Goal: Task Accomplishment & Management: Complete application form

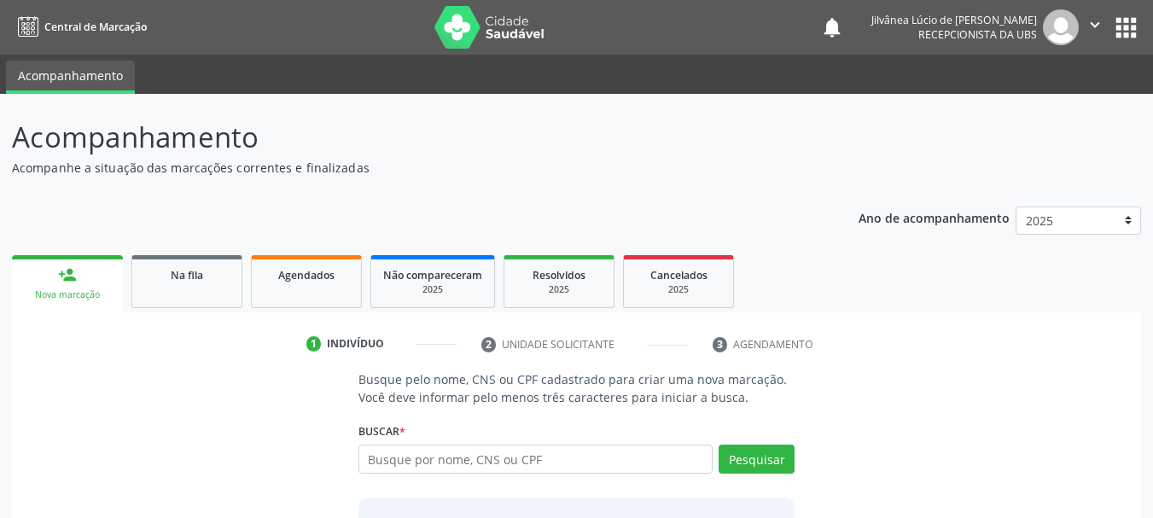
scroll to position [45, 0]
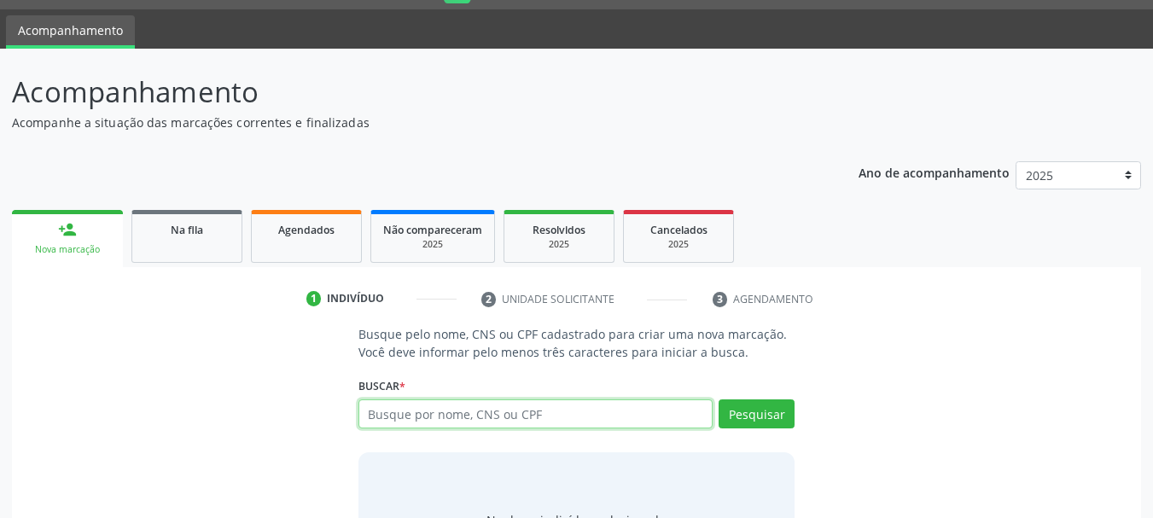
click at [444, 415] on input "text" at bounding box center [535, 413] width 355 height 29
type input "[PERSON_NAME]"
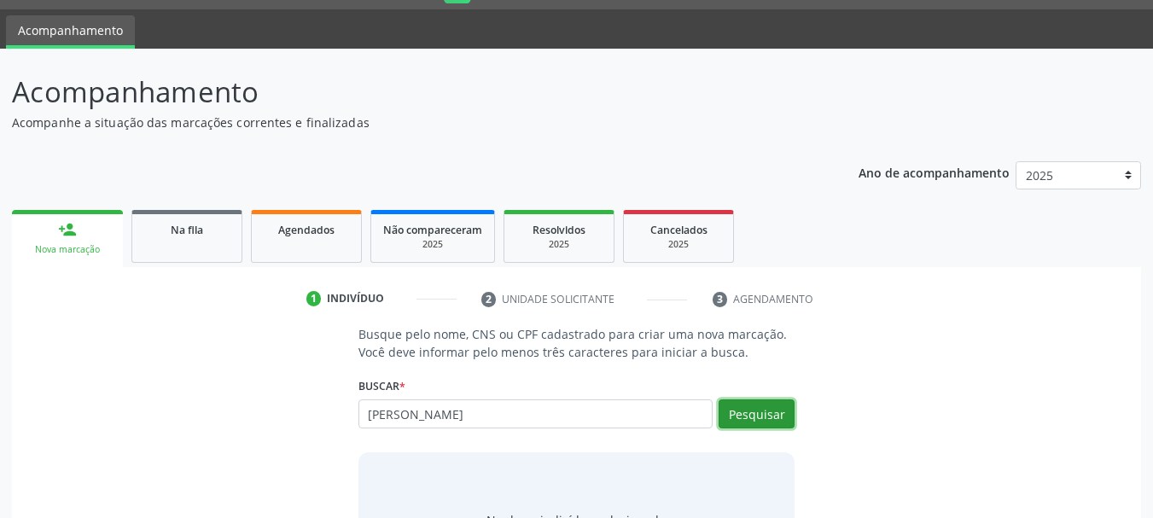
click at [788, 414] on button "Pesquisar" at bounding box center [757, 413] width 76 height 29
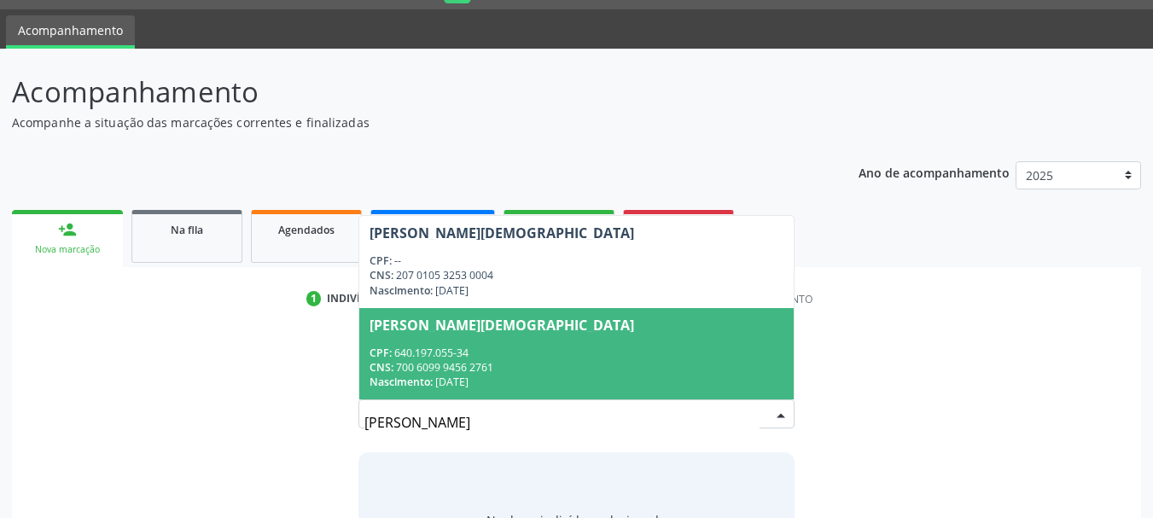
click at [515, 380] on div "Nascimento: 1[DATE]" at bounding box center [577, 382] width 415 height 15
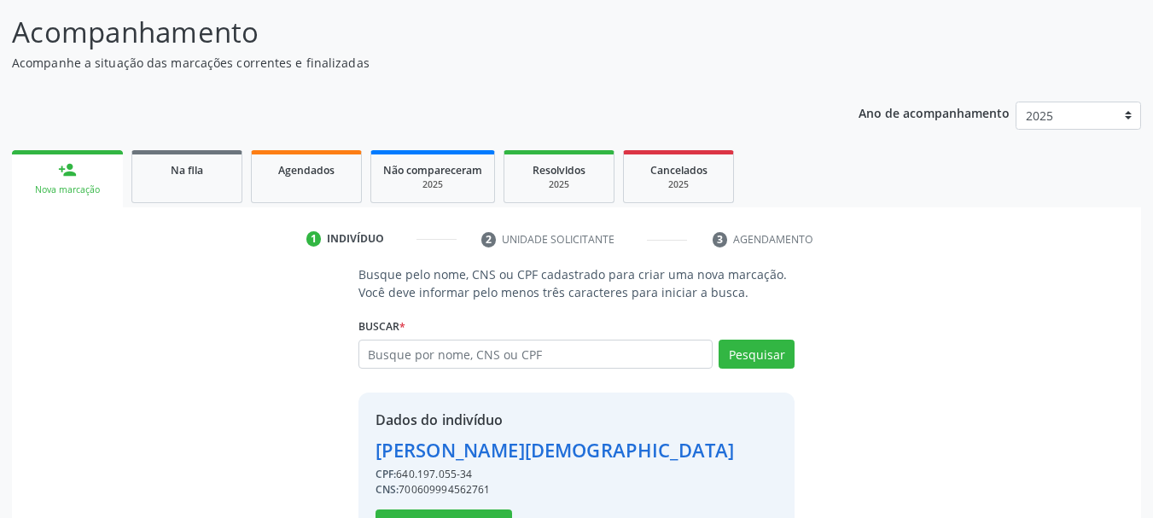
scroll to position [166, 0]
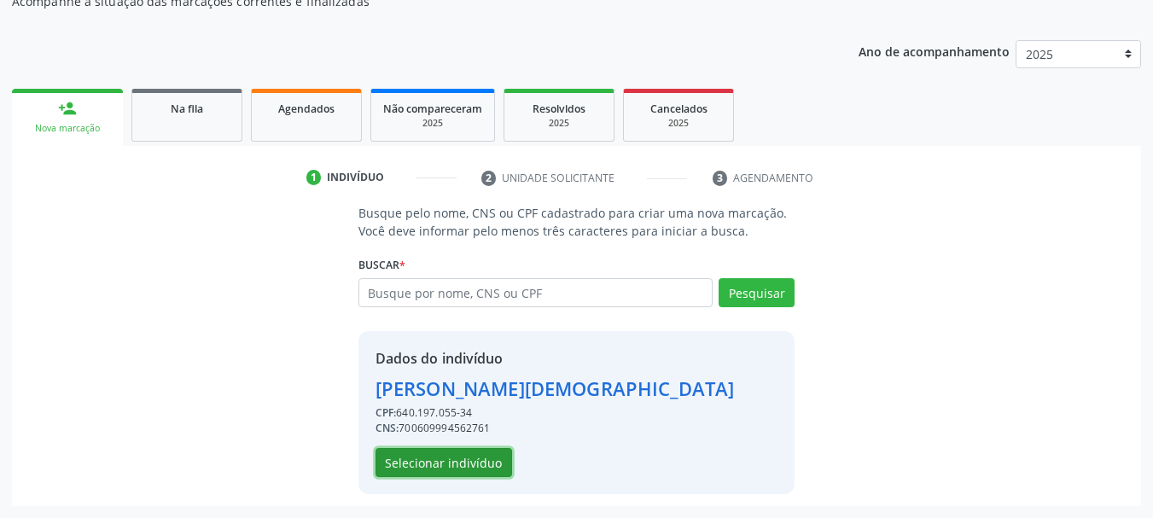
click at [448, 466] on button "Selecionar indivíduo" at bounding box center [444, 462] width 137 height 29
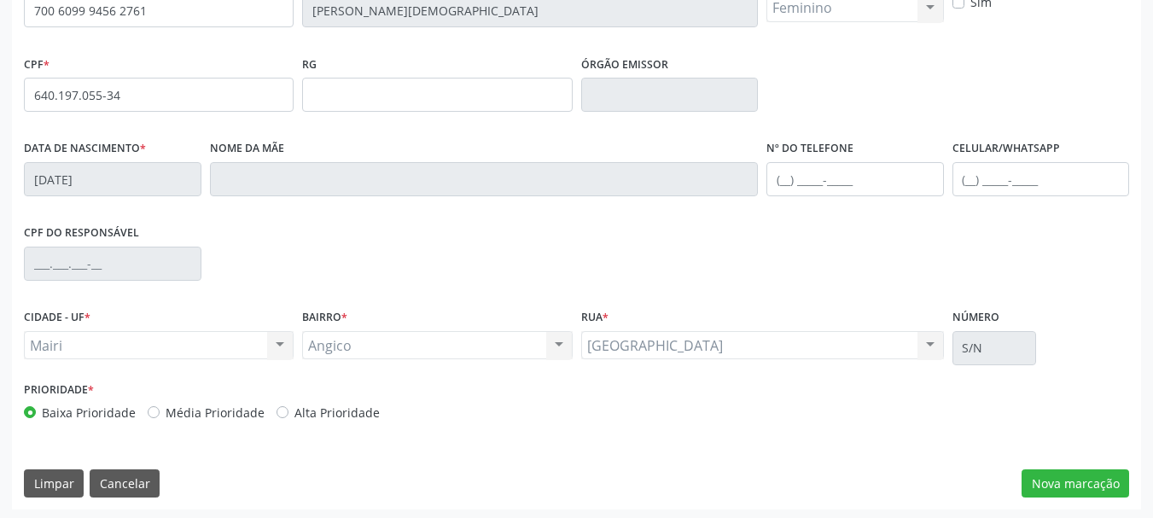
scroll to position [407, 0]
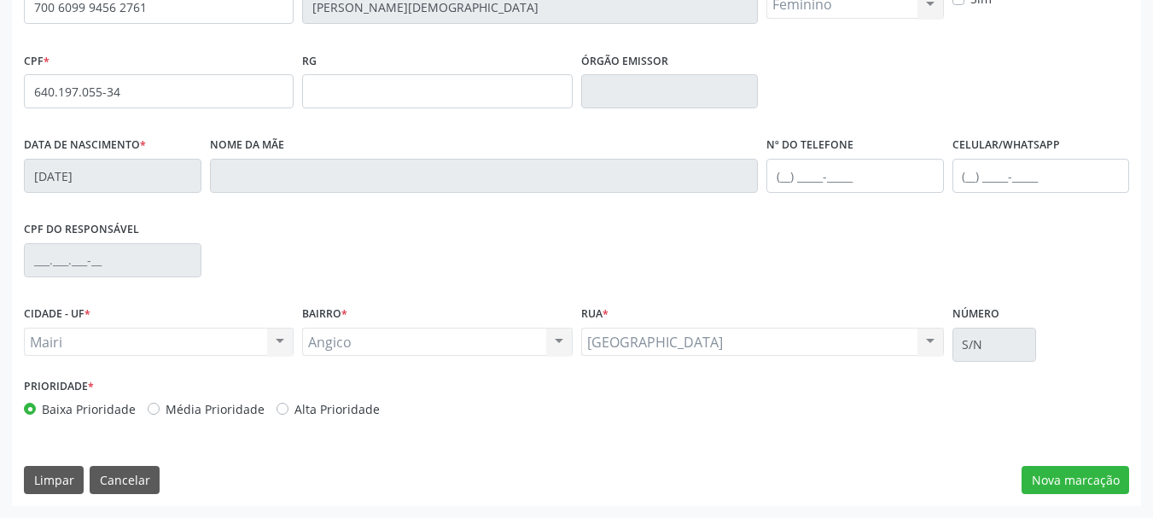
click at [294, 411] on label "Alta Prioridade" at bounding box center [336, 409] width 85 height 18
click at [277, 411] on input "Alta Prioridade" at bounding box center [283, 407] width 12 height 15
radio input "true"
click at [1029, 481] on button "Nova marcação" at bounding box center [1076, 480] width 108 height 29
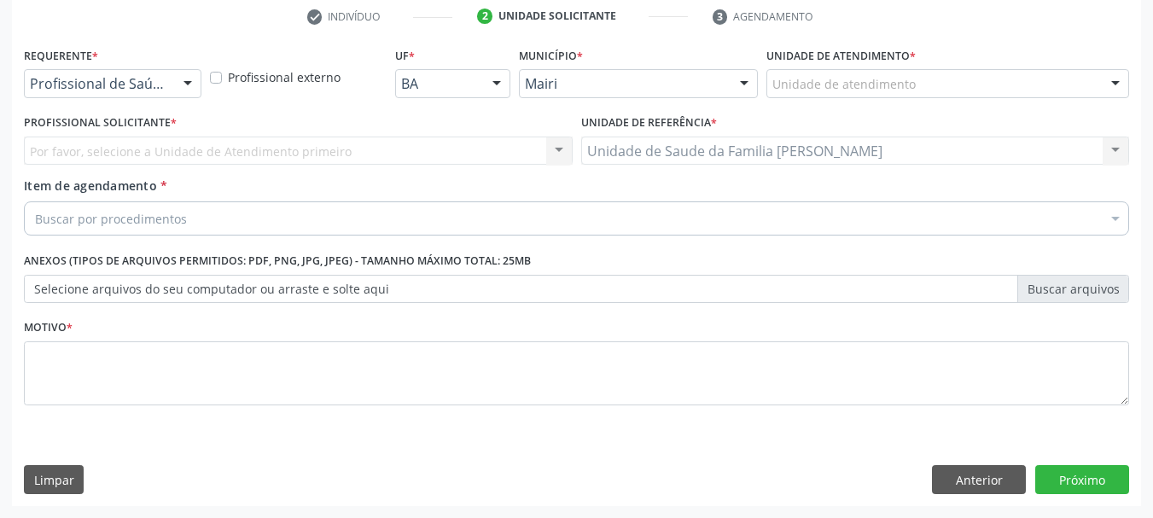
scroll to position [328, 0]
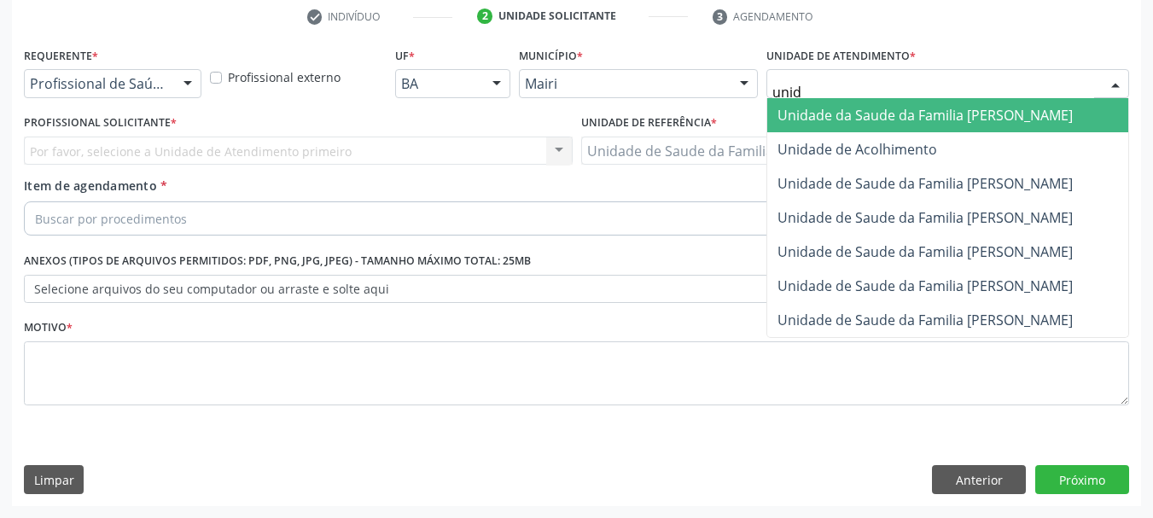
type input "unida"
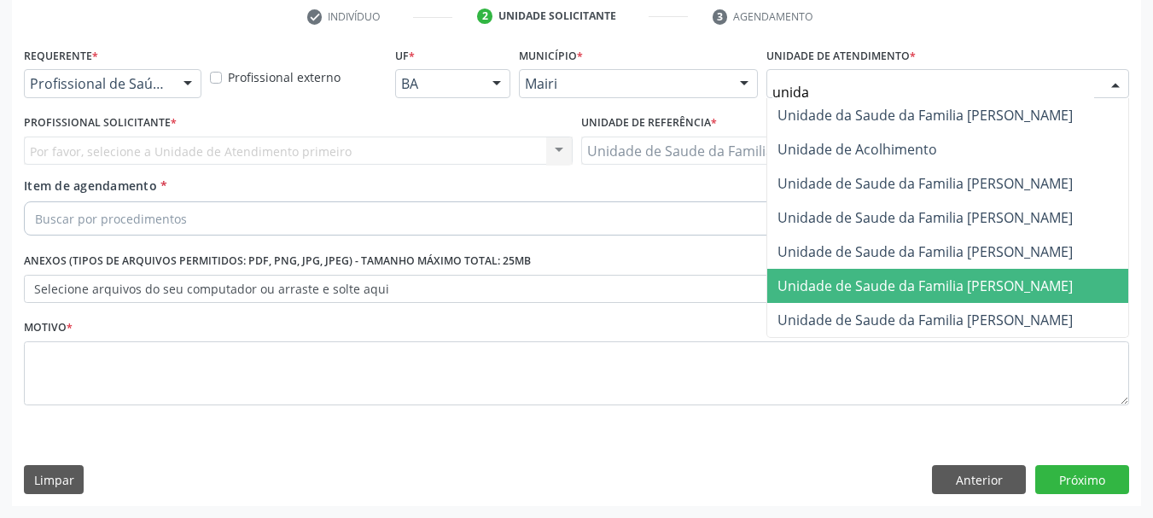
click at [953, 287] on span "Unidade de Saude da Familia [PERSON_NAME]" at bounding box center [925, 286] width 295 height 19
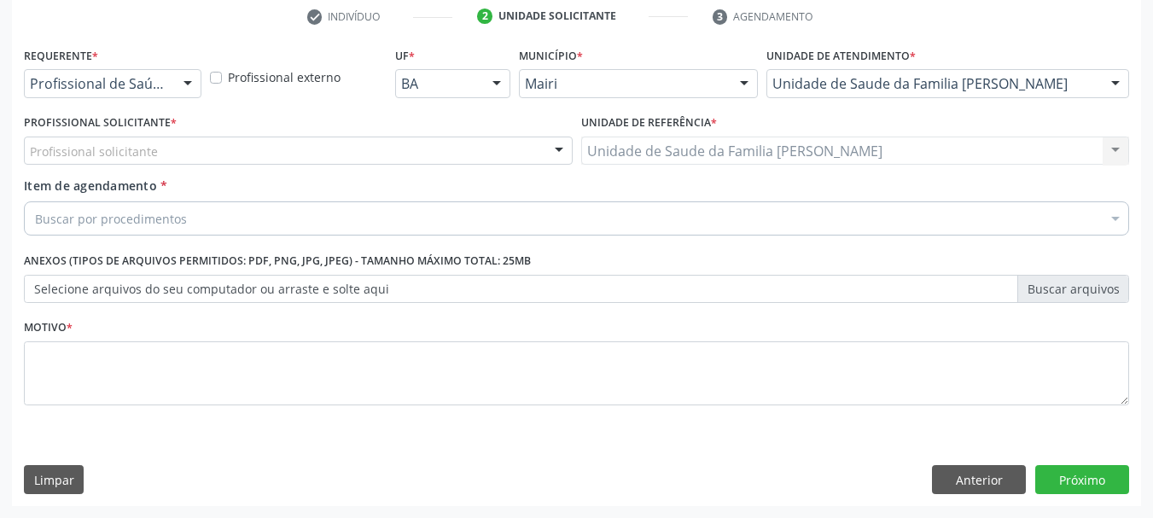
click at [255, 147] on div "Profissional solicitante" at bounding box center [298, 151] width 549 height 29
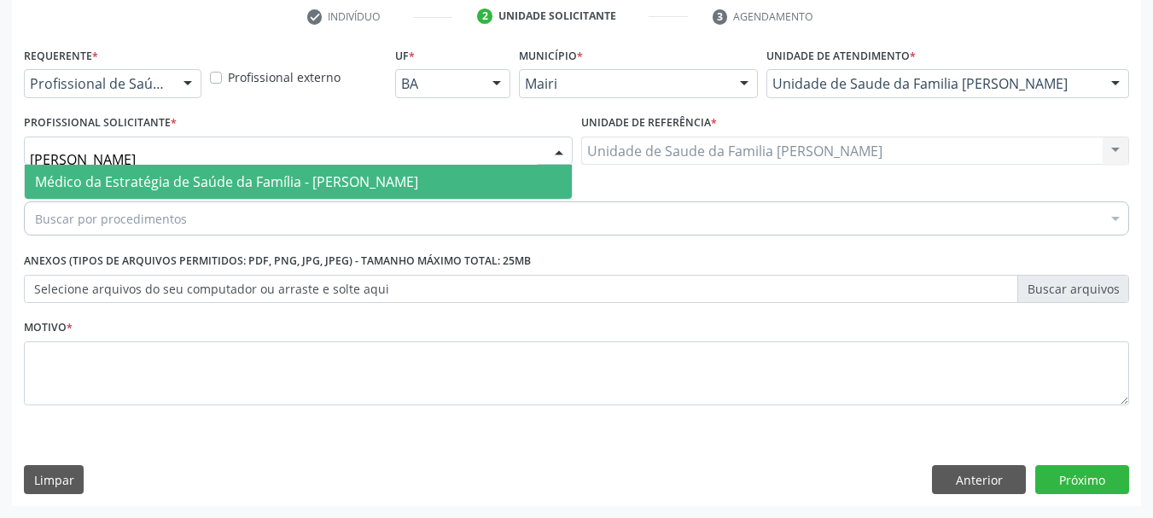
type input "[PERSON_NAME]"
click at [312, 193] on span "Médico da Estratégia de Saúde da Família - [PERSON_NAME]" at bounding box center [298, 182] width 547 height 34
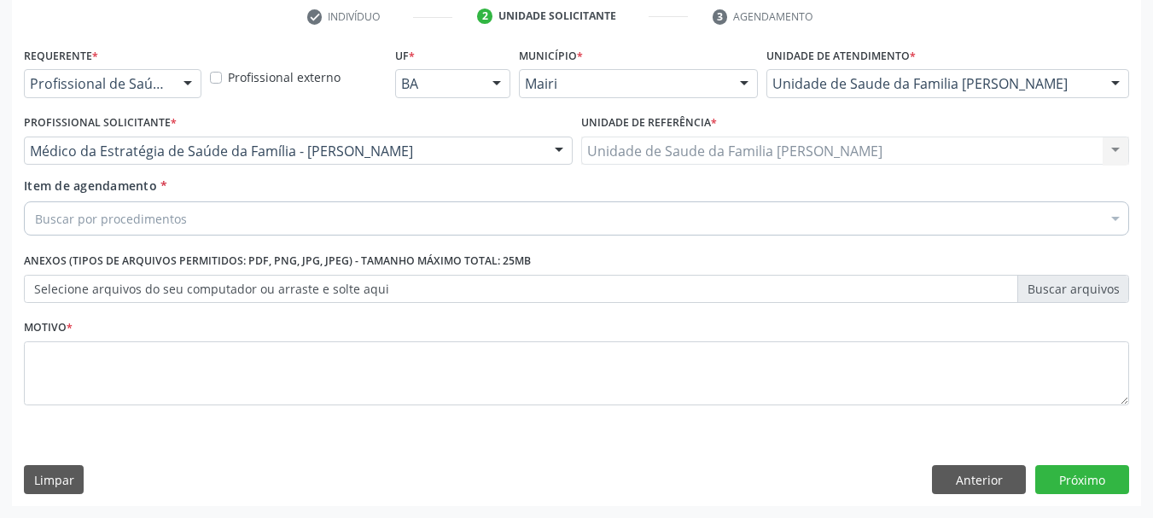
click at [305, 225] on div "Buscar por procedimentos" at bounding box center [576, 218] width 1105 height 34
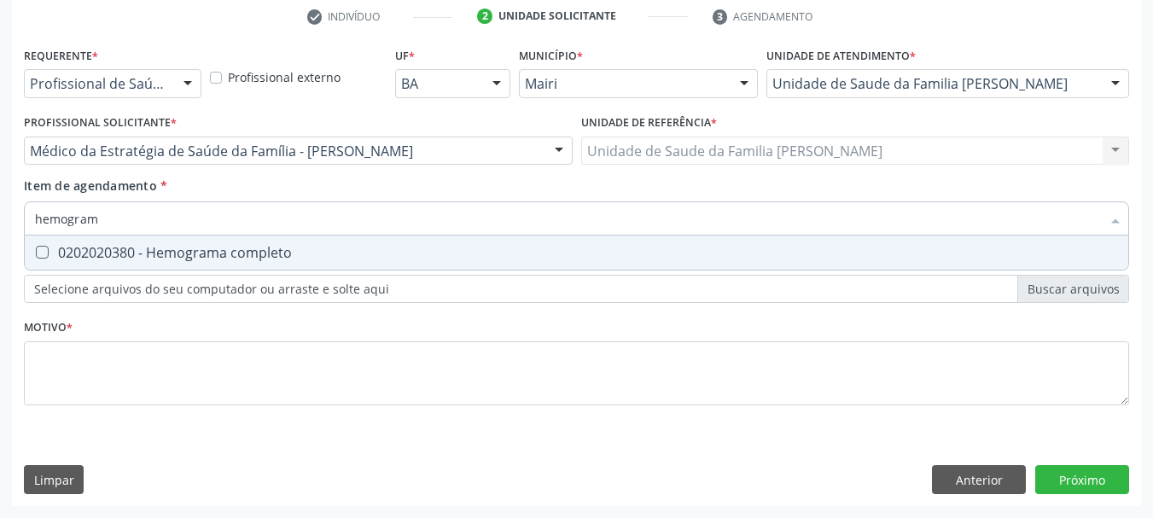
type input "hemograma"
click at [304, 248] on div "0202020380 - Hemograma completo" at bounding box center [576, 253] width 1083 height 14
checkbox completo "true"
drag, startPoint x: 127, startPoint y: 219, endPoint x: 0, endPoint y: 236, distance: 128.3
click at [0, 236] on div "Acompanhamento Acompanhe a situação das marcações correntes e finalizadas Relat…" at bounding box center [576, 142] width 1153 height 752
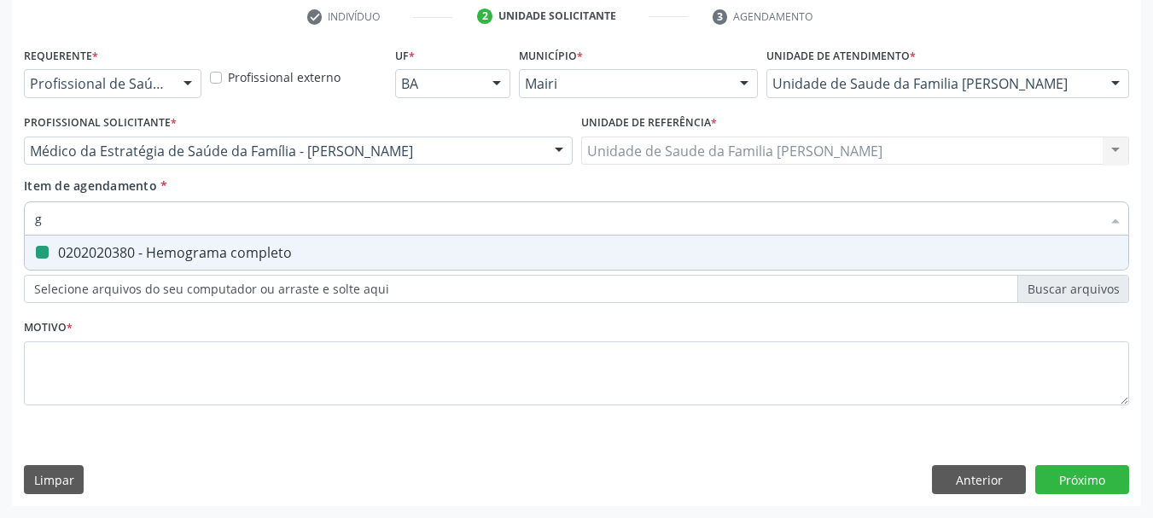
type input "gl"
checkbox completo "false"
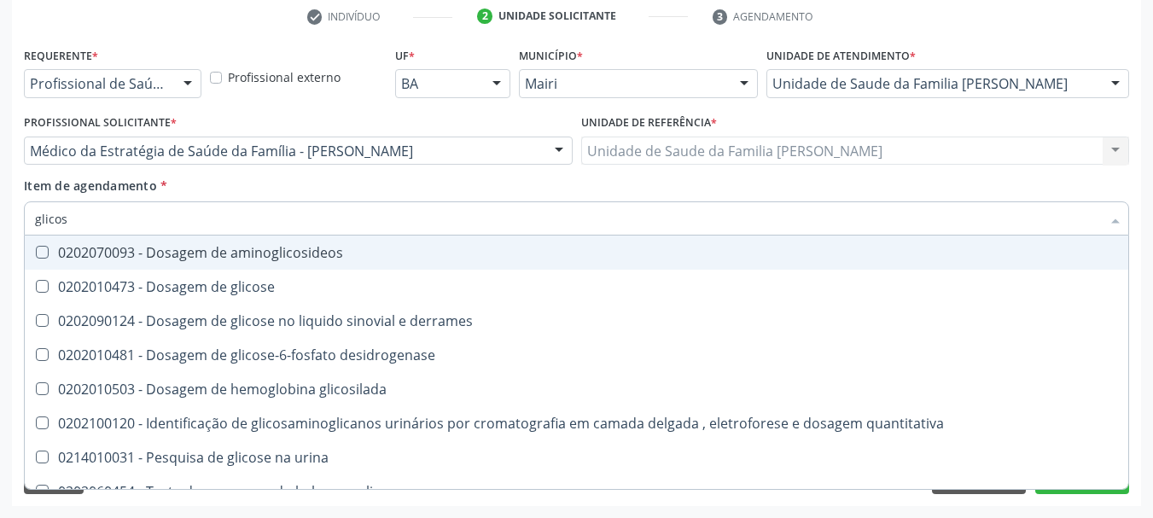
type input "glicose"
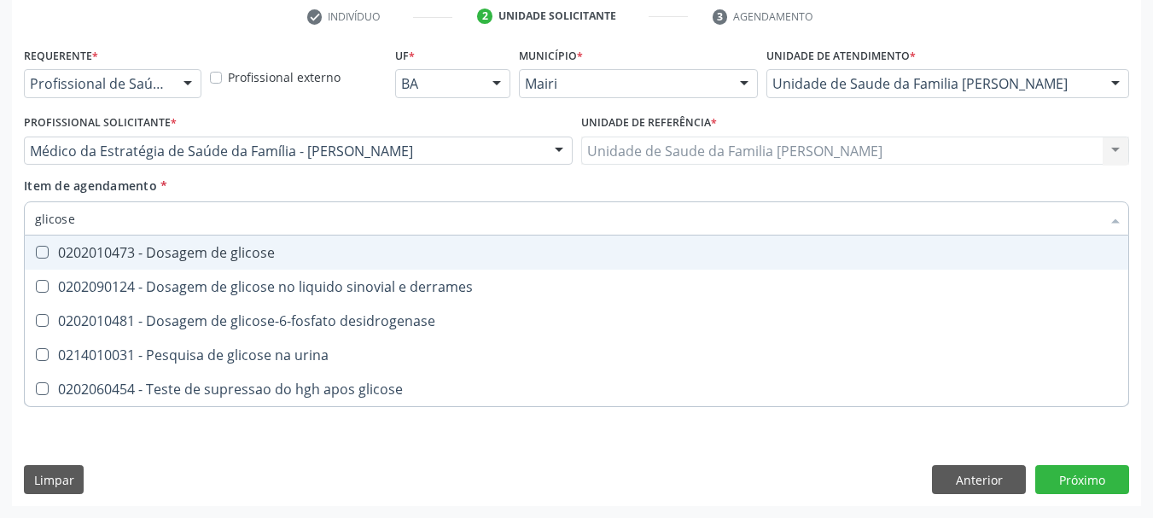
click at [68, 259] on div "0202010473 - Dosagem de glicose" at bounding box center [576, 253] width 1083 height 14
checkbox glicose "true"
drag, startPoint x: 94, startPoint y: 222, endPoint x: 0, endPoint y: 242, distance: 95.9
click at [0, 242] on div "Acompanhamento Acompanhe a situação das marcações correntes e finalizadas Relat…" at bounding box center [576, 142] width 1153 height 752
type input "gl"
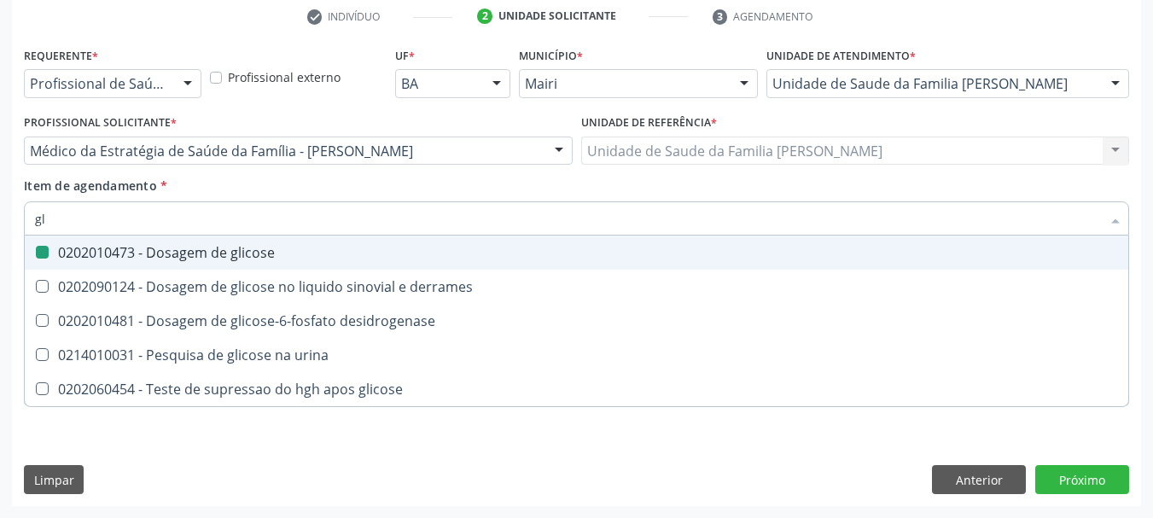
checkbox glicose "false"
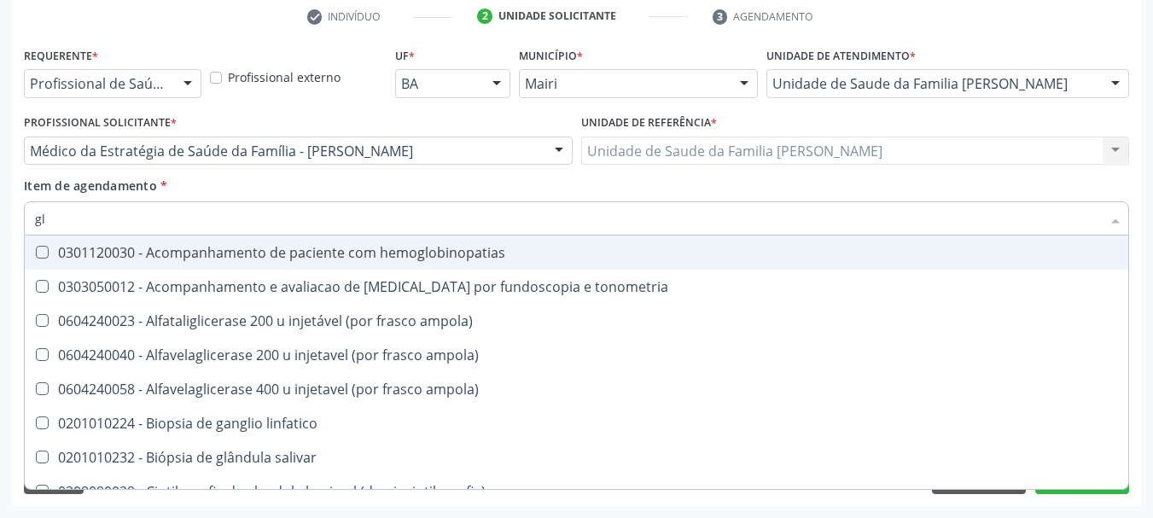
type input "gli"
checkbox campimetria\) "true"
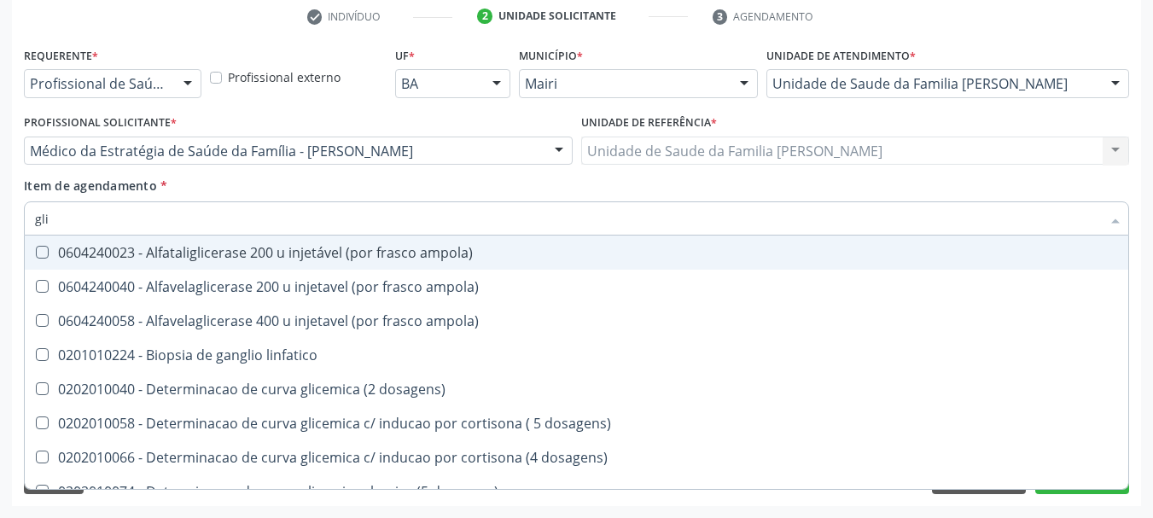
type input "glic"
checkbox aminoglicosideos "true"
checkbox glicose "false"
type input "glico"
checkbox ampola\) "true"
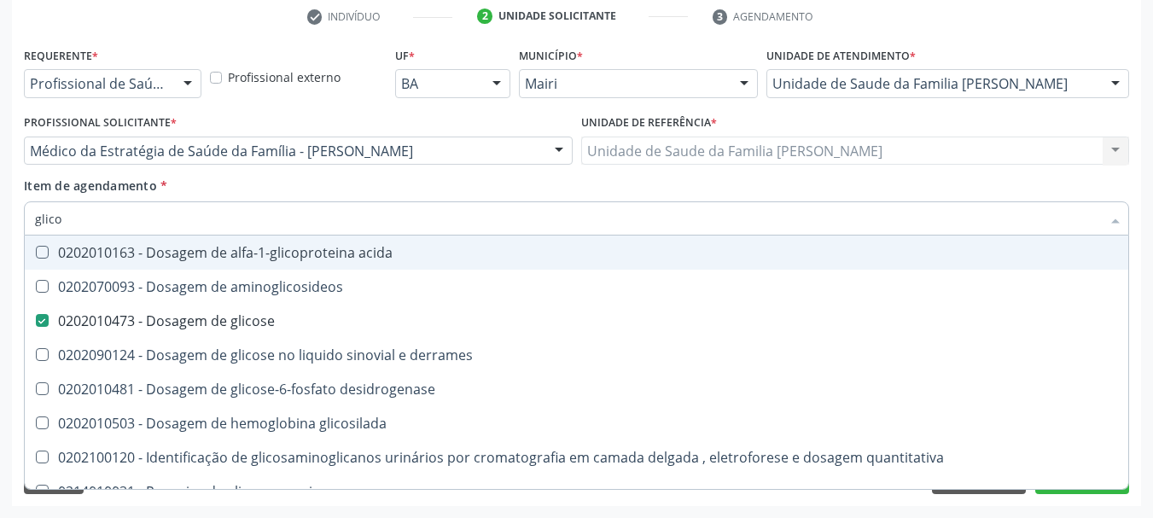
type input "glicos"
checkbox aminoglicosideos "true"
checkbox glicose "false"
type input "glicosi"
checkbox aminoglicosideos "false"
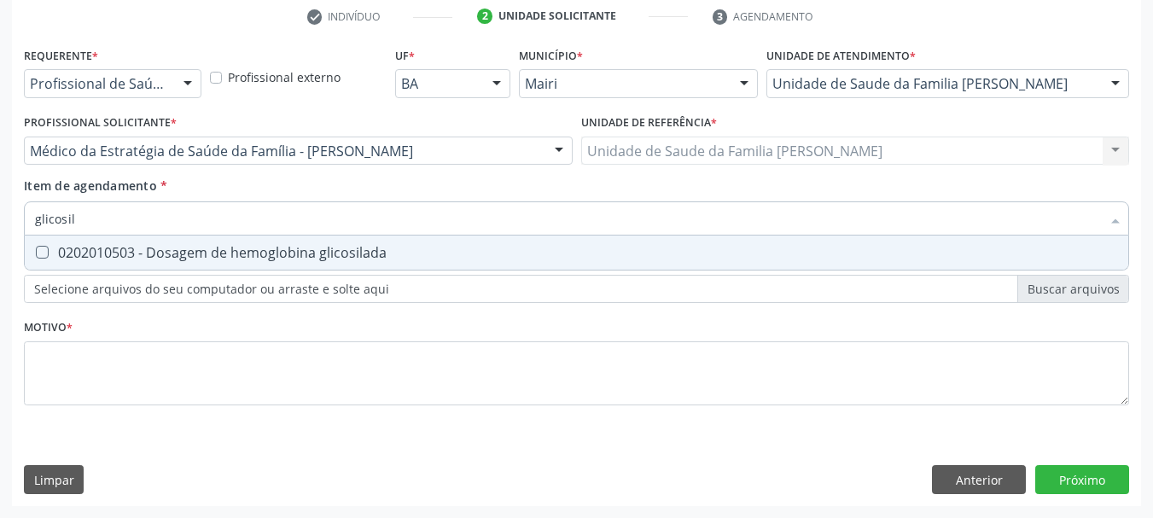
type input "glicosila"
click at [73, 254] on div "0202010503 - Dosagem de hemoglobina glicosilada" at bounding box center [576, 253] width 1083 height 14
checkbox glicosilada "true"
drag, startPoint x: 96, startPoint y: 211, endPoint x: 0, endPoint y: 239, distance: 99.7
click at [0, 239] on div "Acompanhamento Acompanhe a situação das marcações correntes e finalizadas Relat…" at bounding box center [576, 142] width 1153 height 752
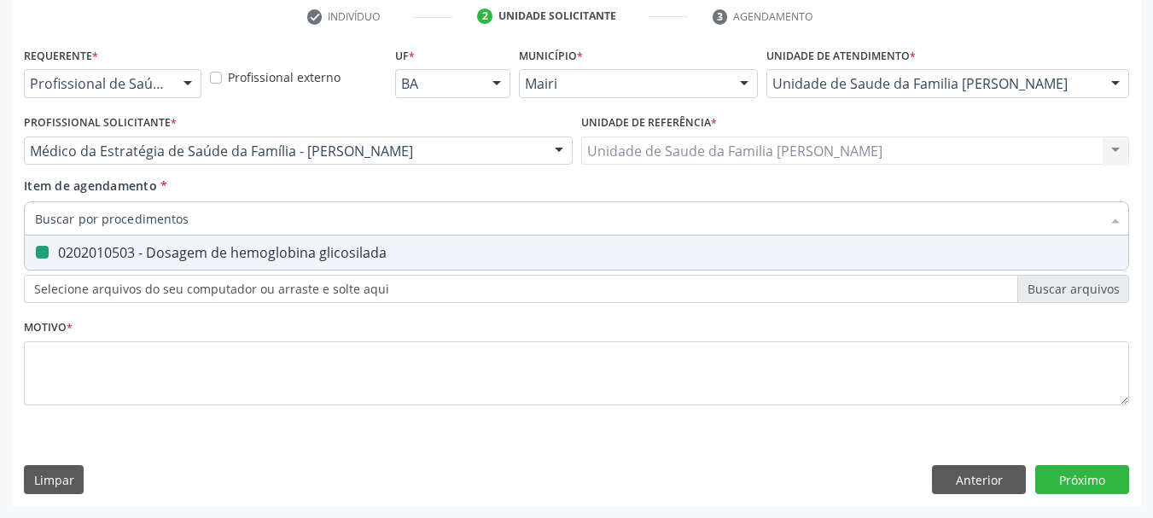
checkbox glicosilada "false"
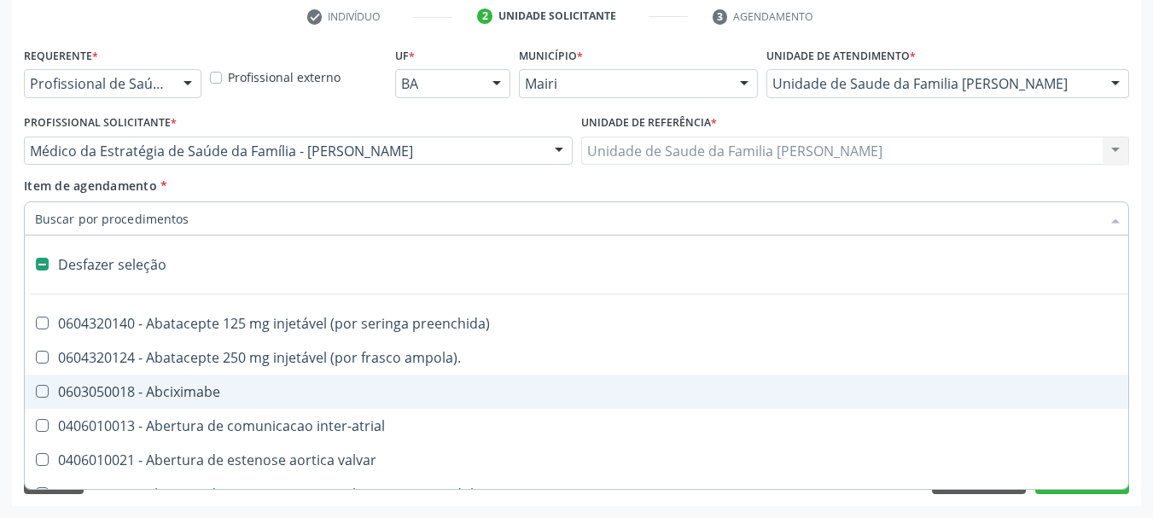
click at [8, 345] on div "Acompanhamento Acompanhe a situação das marcações correntes e finalizadas Relat…" at bounding box center [576, 142] width 1153 height 752
checkbox ampola\)\ "true"
checkbox Abciximabe "true"
checkbox inter-atrial "true"
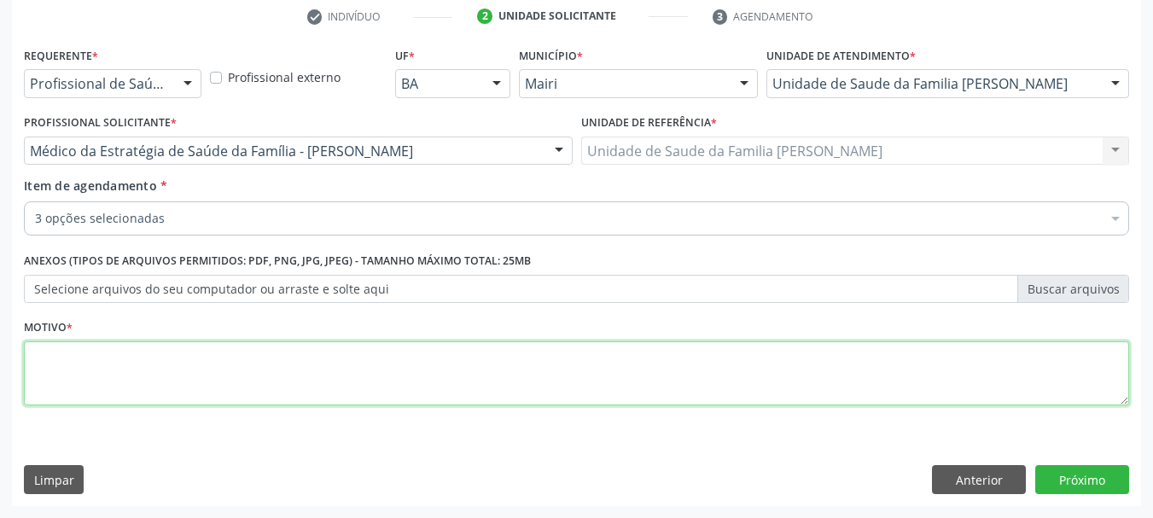
click at [110, 361] on textarea at bounding box center [576, 373] width 1105 height 65
type textarea "Pré-op"
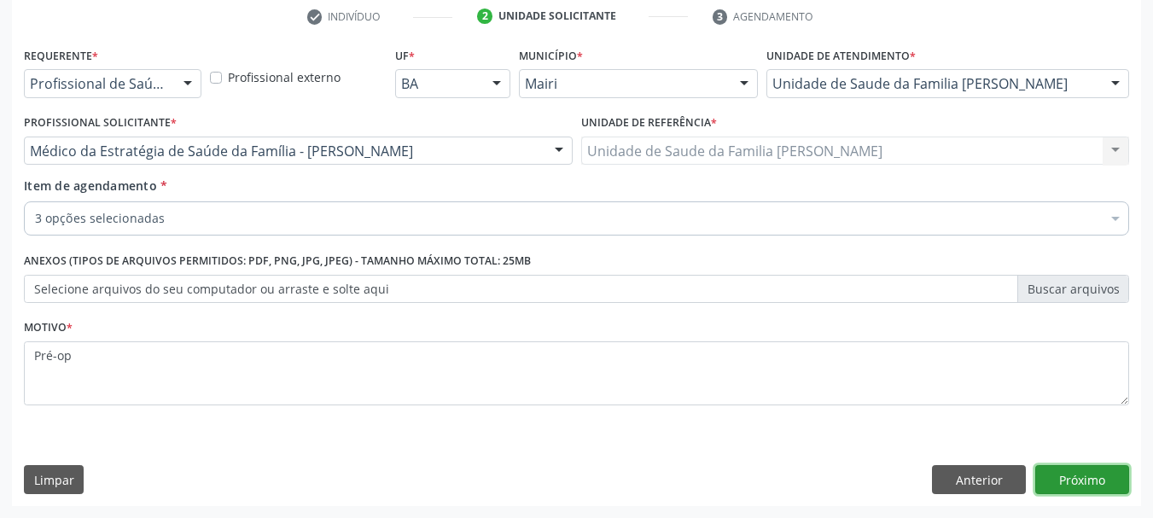
click at [1050, 482] on button "Próximo" at bounding box center [1082, 479] width 94 height 29
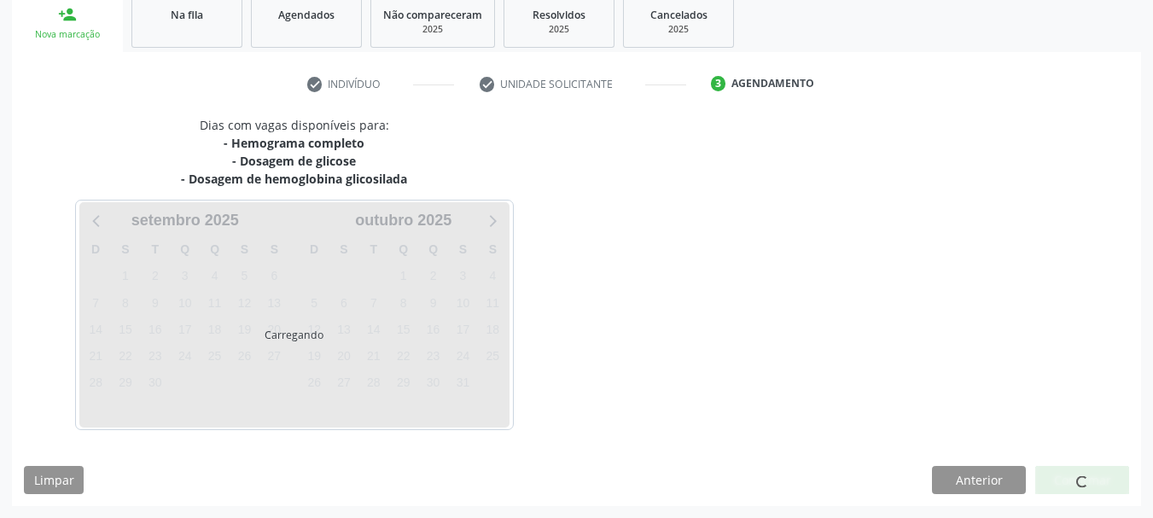
scroll to position [311, 0]
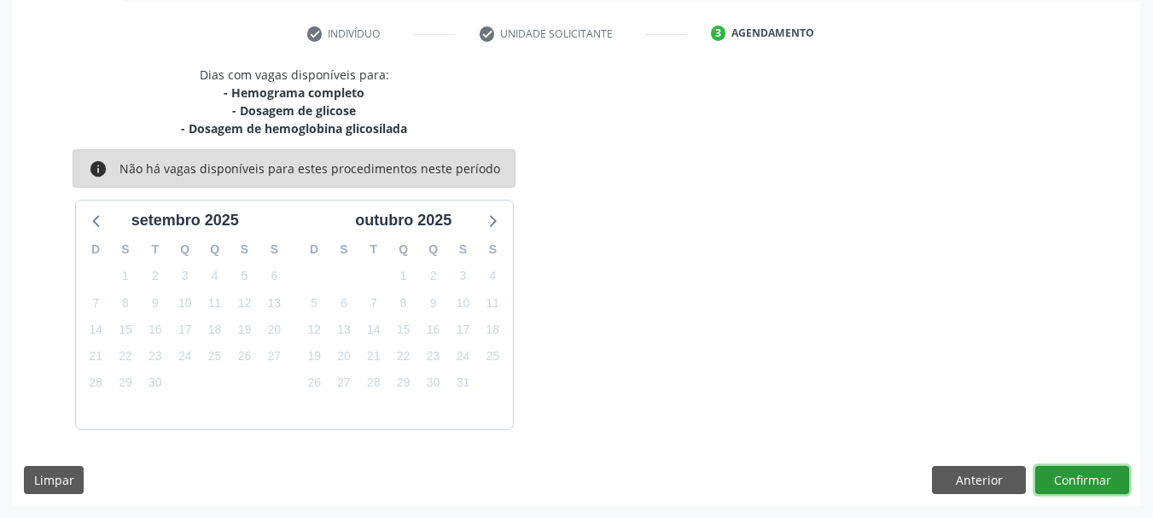
click at [1058, 479] on button "Confirmar" at bounding box center [1082, 480] width 94 height 29
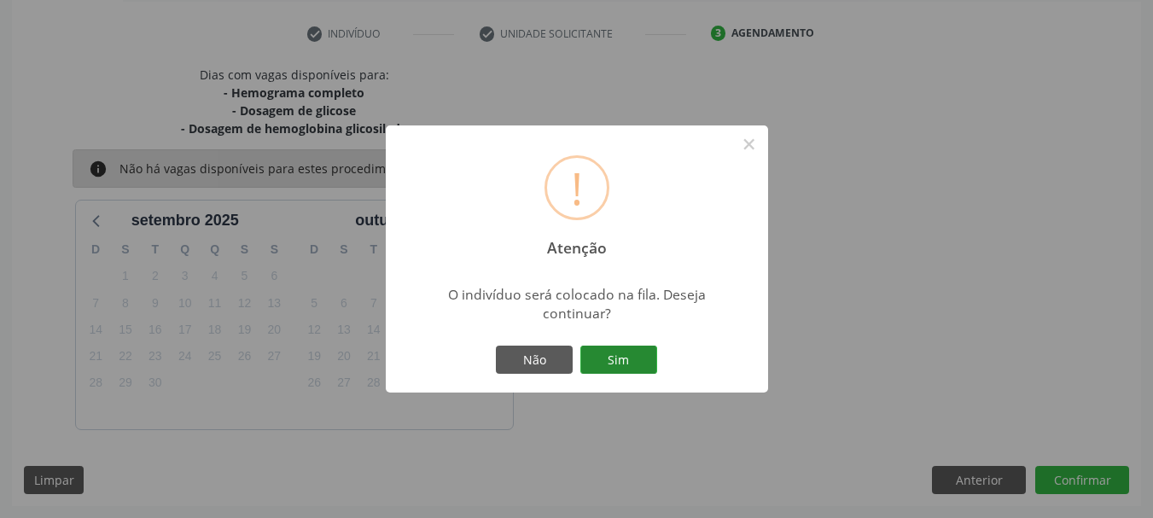
click at [632, 353] on button "Sim" at bounding box center [618, 360] width 77 height 29
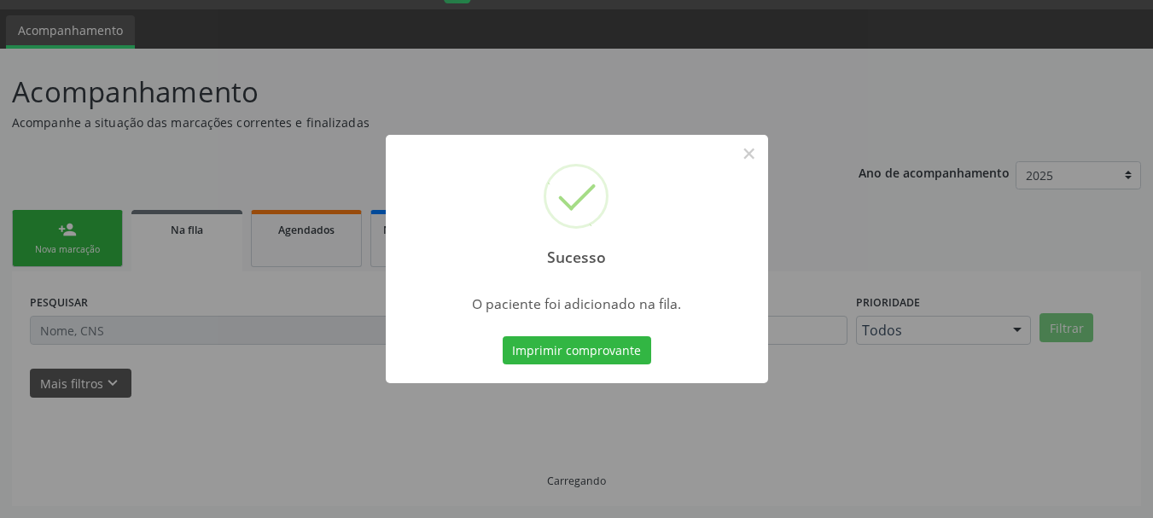
scroll to position [45, 0]
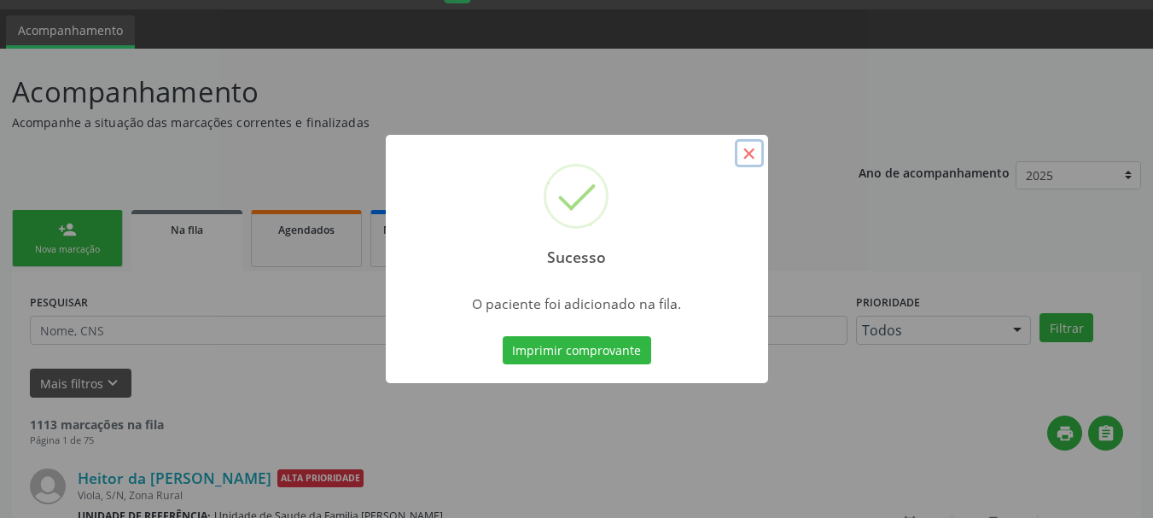
click at [749, 156] on button "×" at bounding box center [749, 153] width 29 height 29
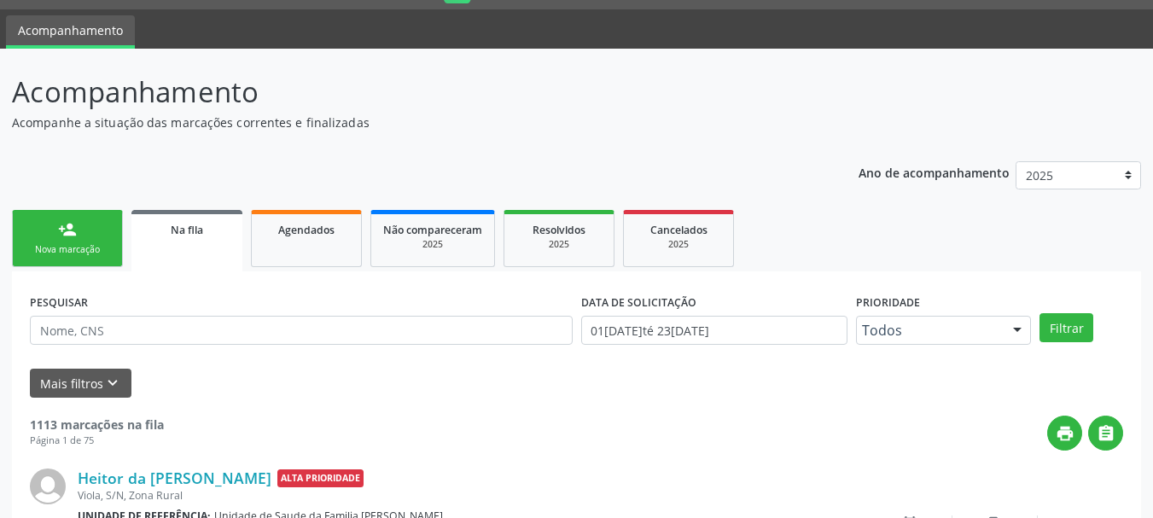
click at [75, 254] on div "Nova marcação" at bounding box center [67, 249] width 85 height 13
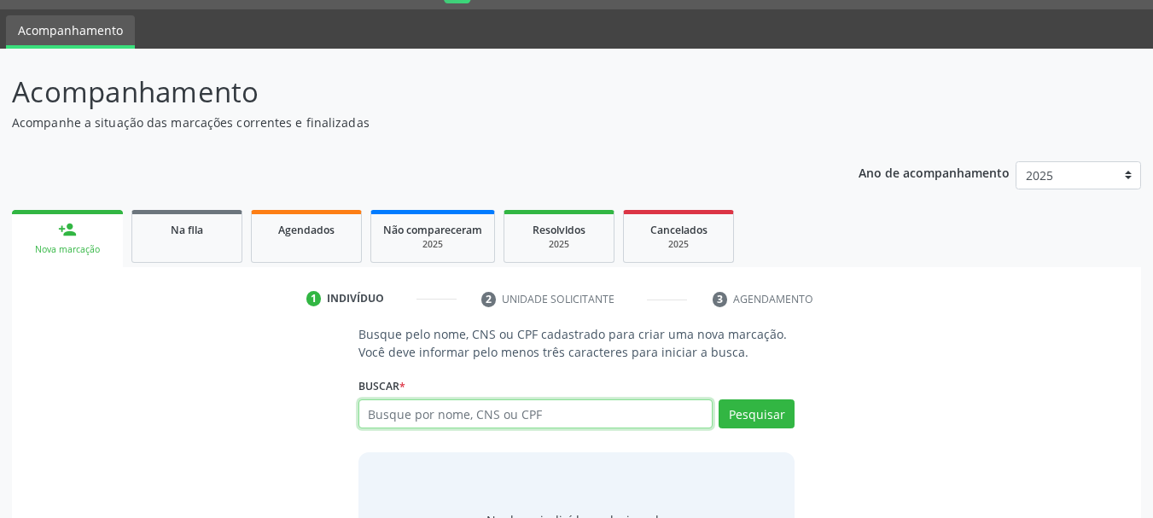
click at [421, 422] on input "text" at bounding box center [535, 413] width 355 height 29
type input "[PERSON_NAME]"
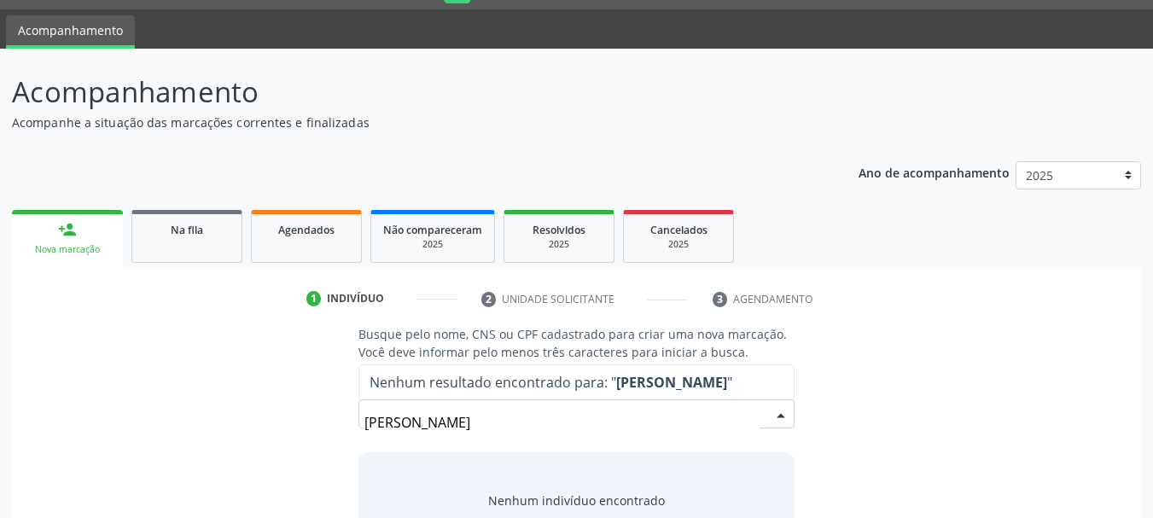
click at [393, 423] on input "[PERSON_NAME]" at bounding box center [562, 422] width 396 height 34
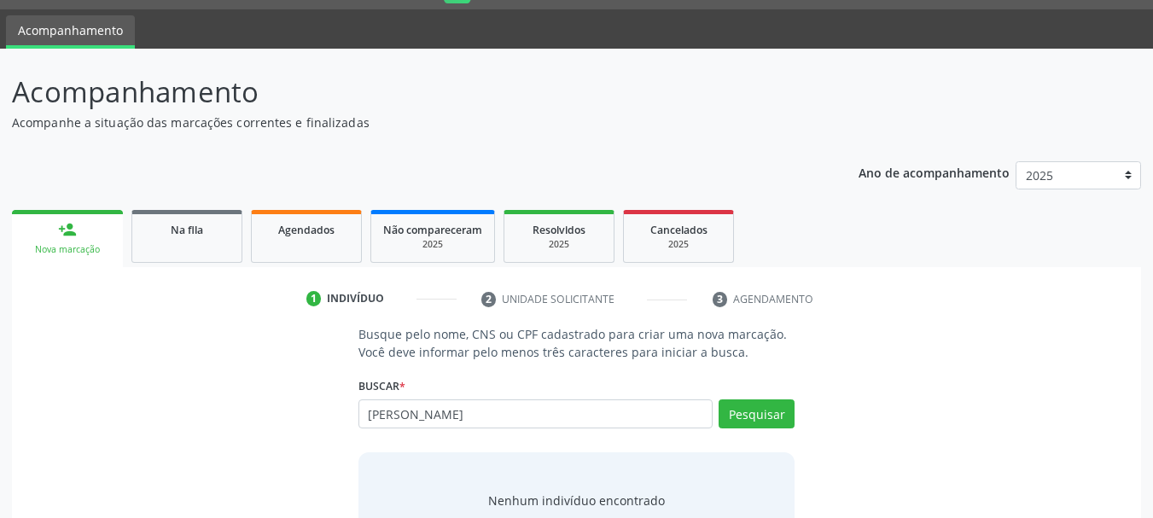
type input "[PERSON_NAME]"
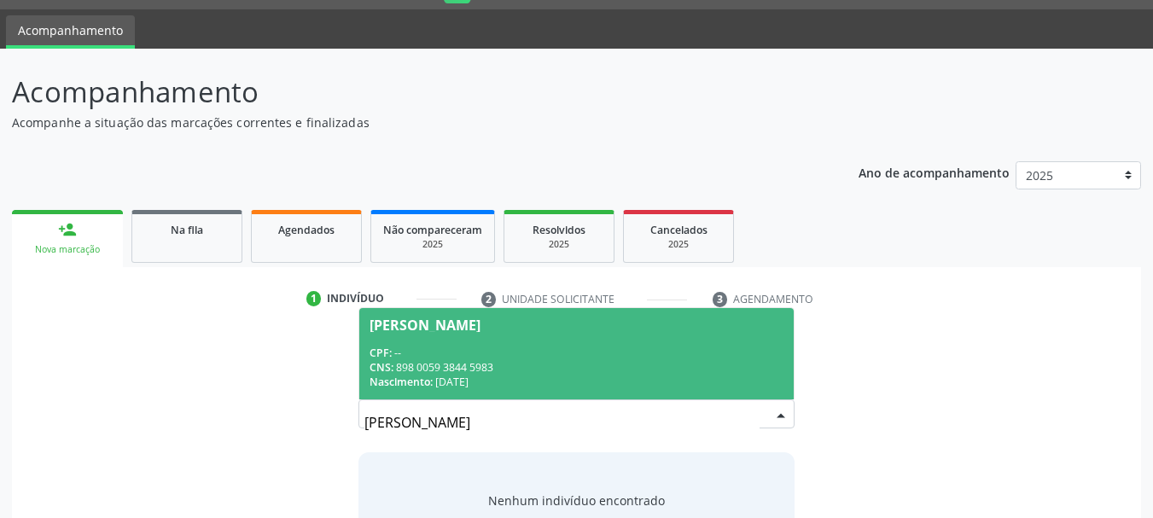
click at [493, 377] on div "Nascimento: [DATE]" at bounding box center [577, 382] width 415 height 15
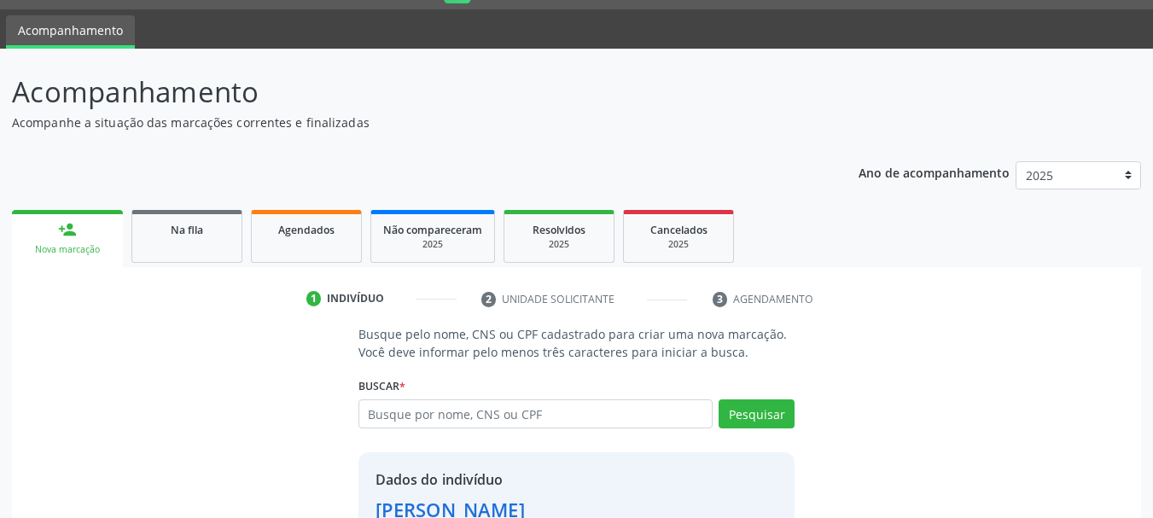
scroll to position [166, 0]
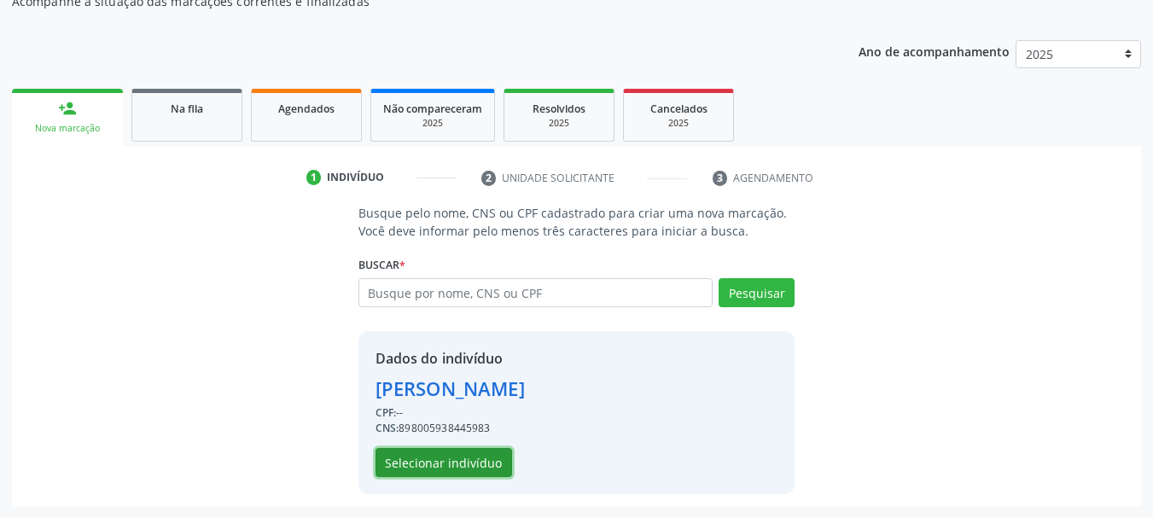
click at [454, 452] on button "Selecionar indivíduo" at bounding box center [444, 462] width 137 height 29
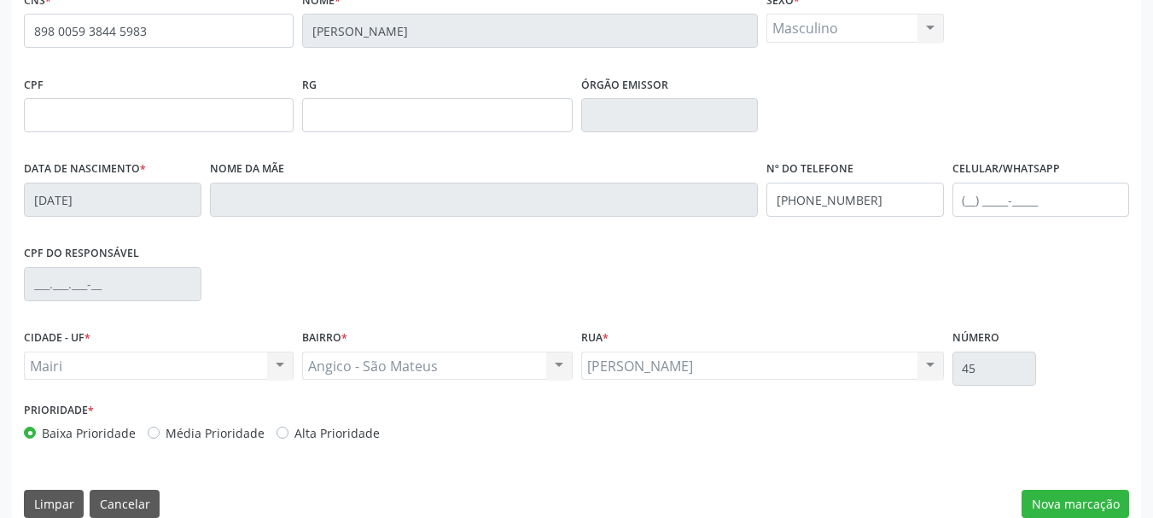
scroll to position [407, 0]
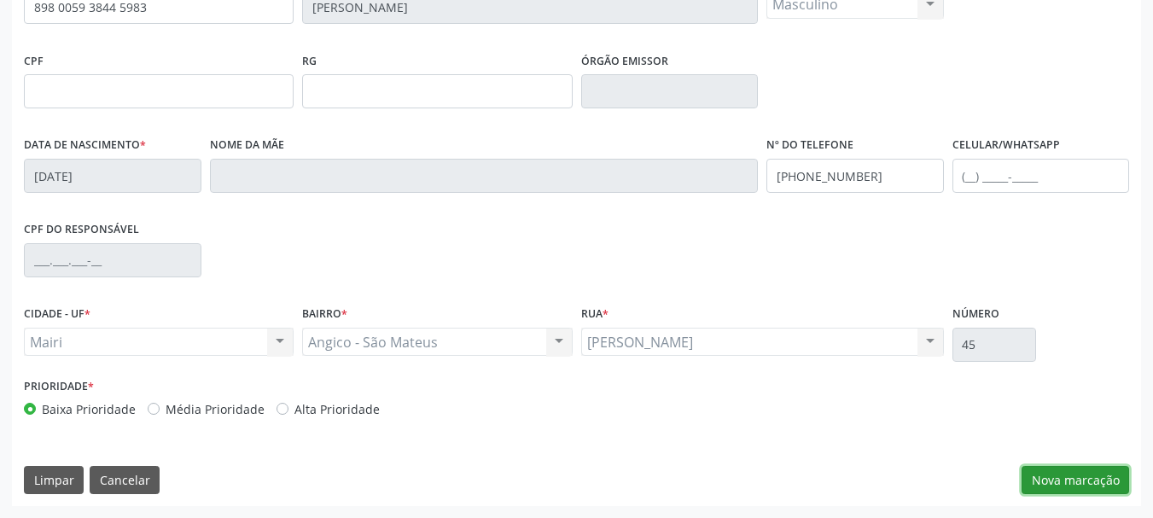
click at [1063, 486] on button "Nova marcação" at bounding box center [1076, 480] width 108 height 29
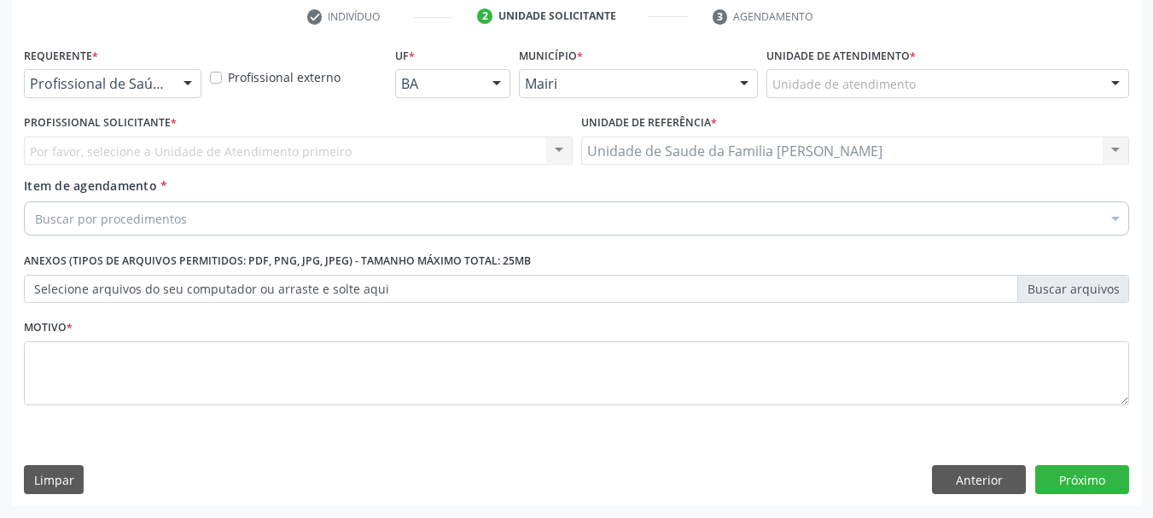
scroll to position [328, 0]
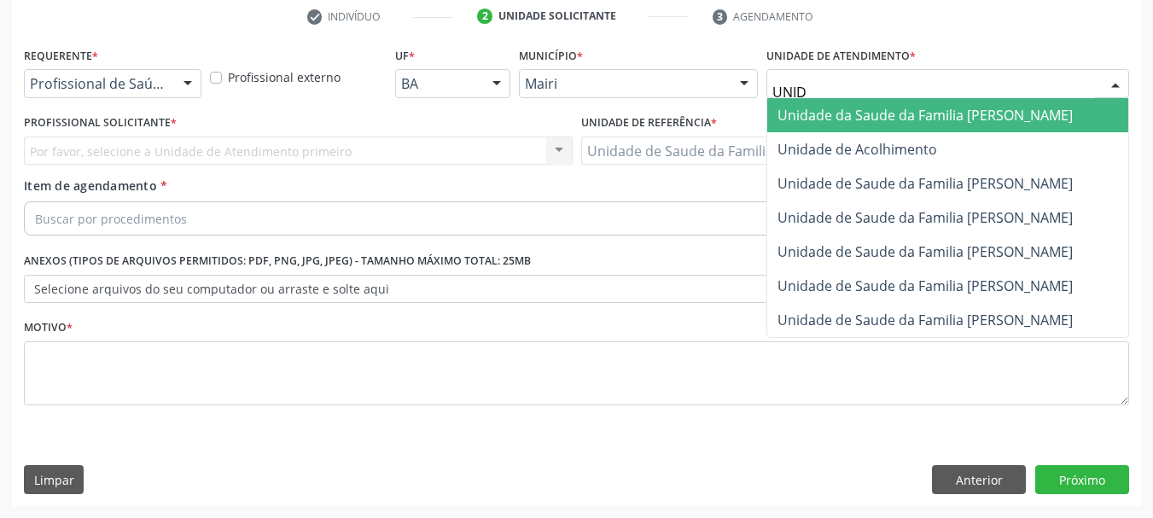
type input "UNIDA"
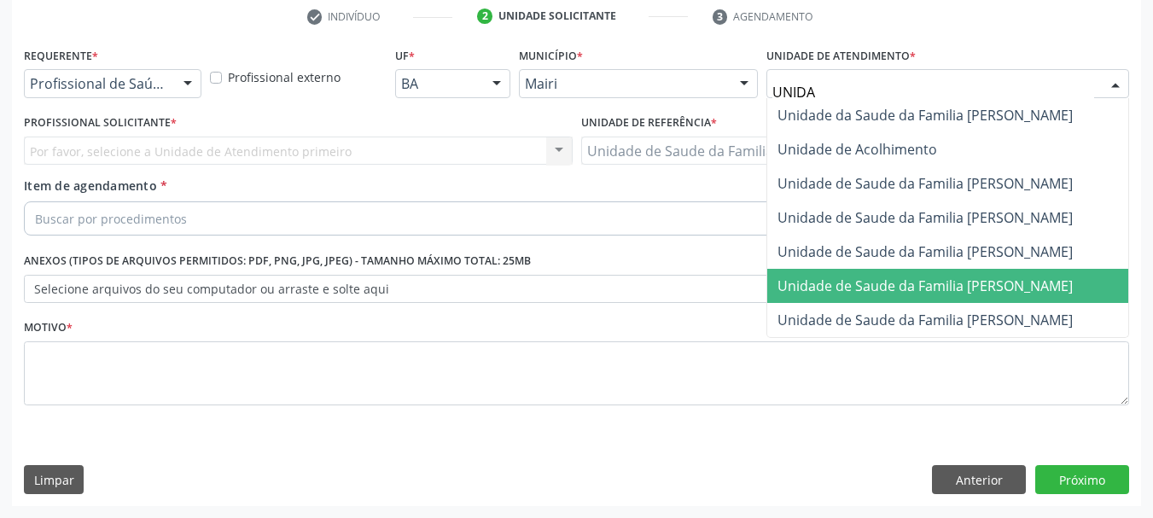
click at [976, 288] on span "Unidade de Saude da Familia [PERSON_NAME]" at bounding box center [925, 286] width 295 height 19
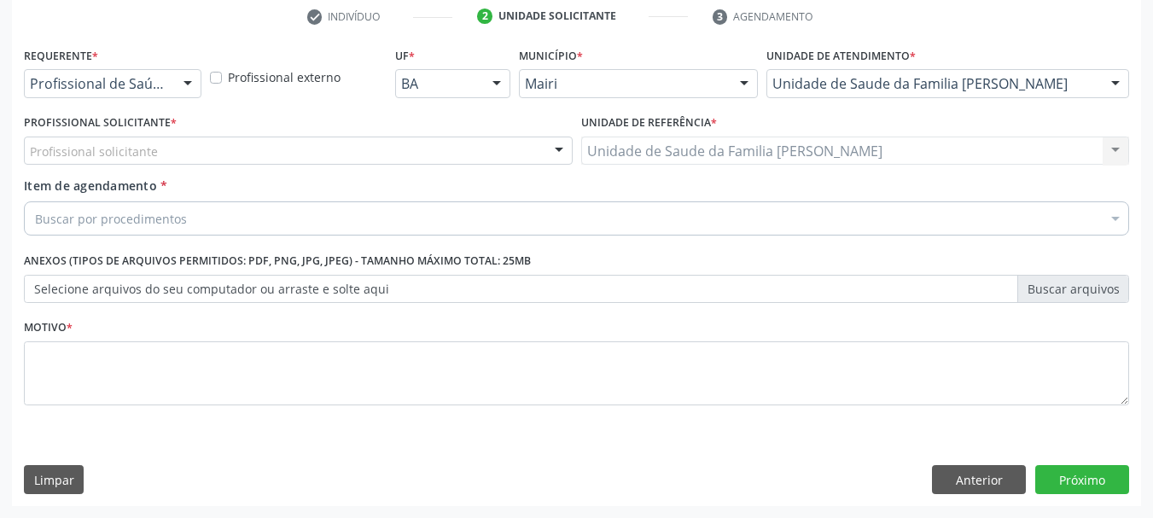
click at [188, 152] on div "Profissional solicitante" at bounding box center [298, 151] width 549 height 29
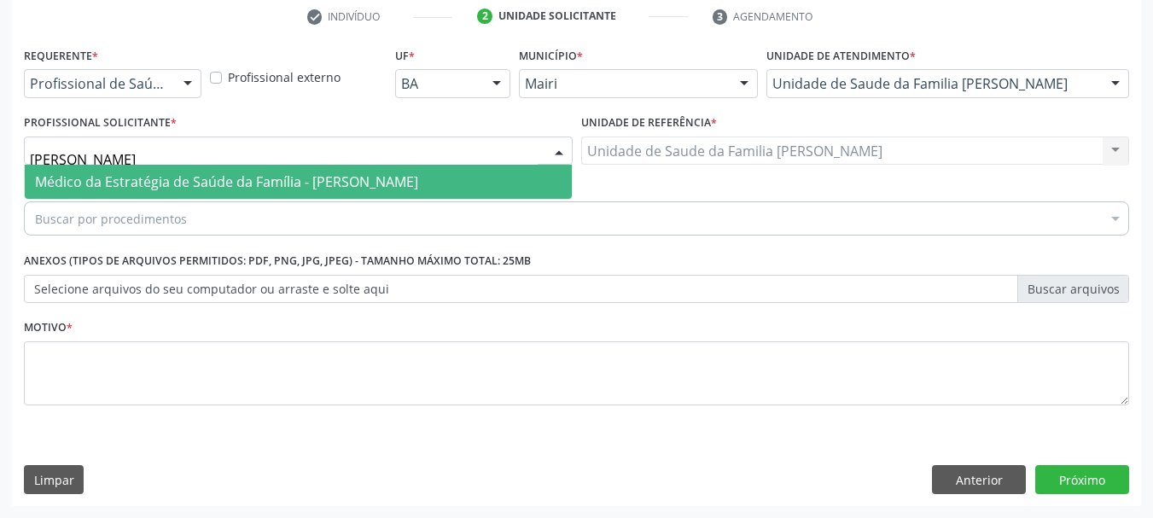
type input "[PERSON_NAME]"
click at [205, 182] on span "Médico da Estratégia de Saúde da Família - [PERSON_NAME]" at bounding box center [226, 181] width 383 height 19
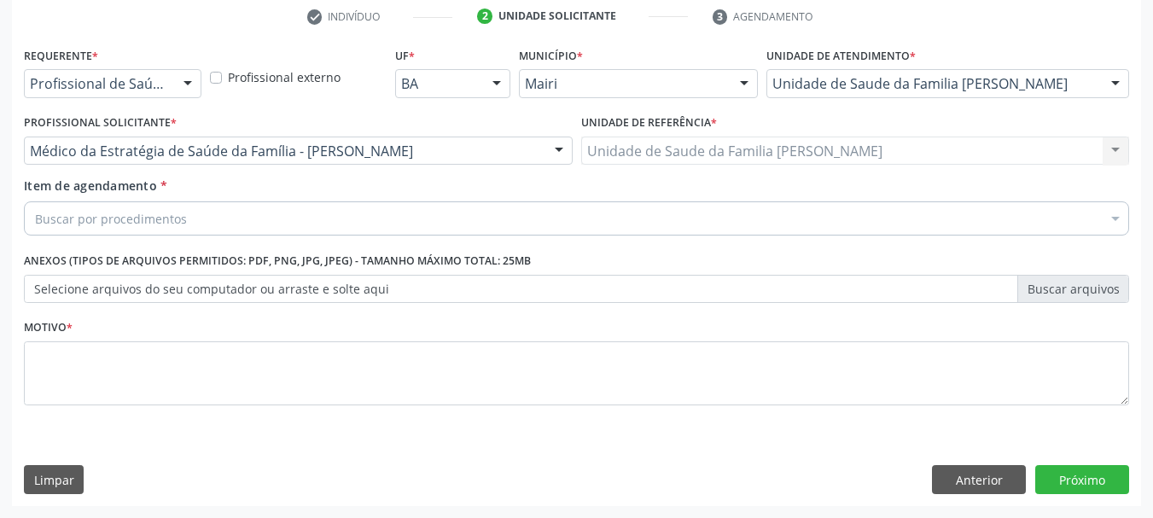
click at [247, 224] on div "Buscar por procedimentos" at bounding box center [576, 218] width 1105 height 34
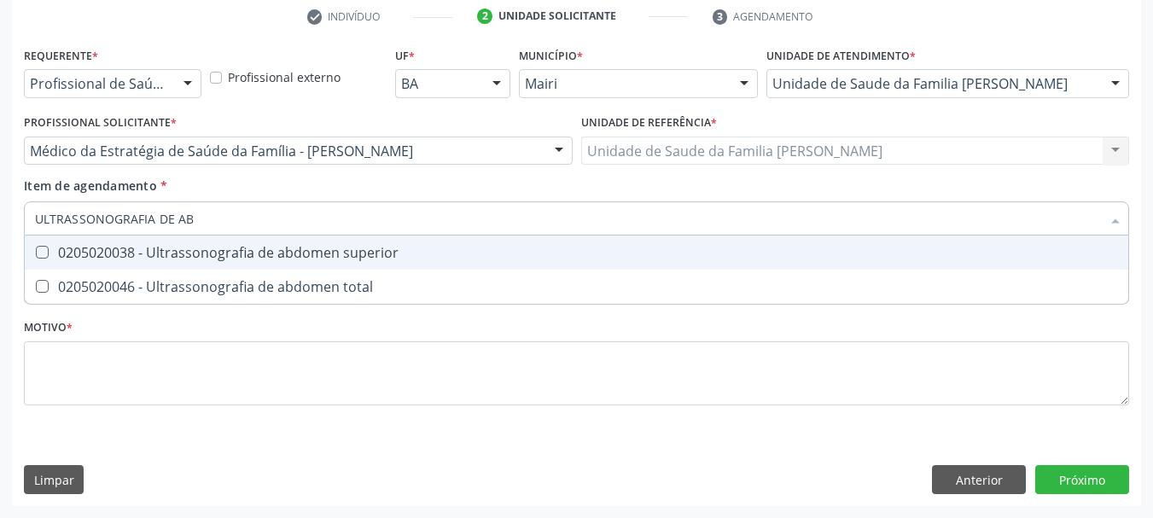
type input "ULTRASSONOGRAFIA DE ABD"
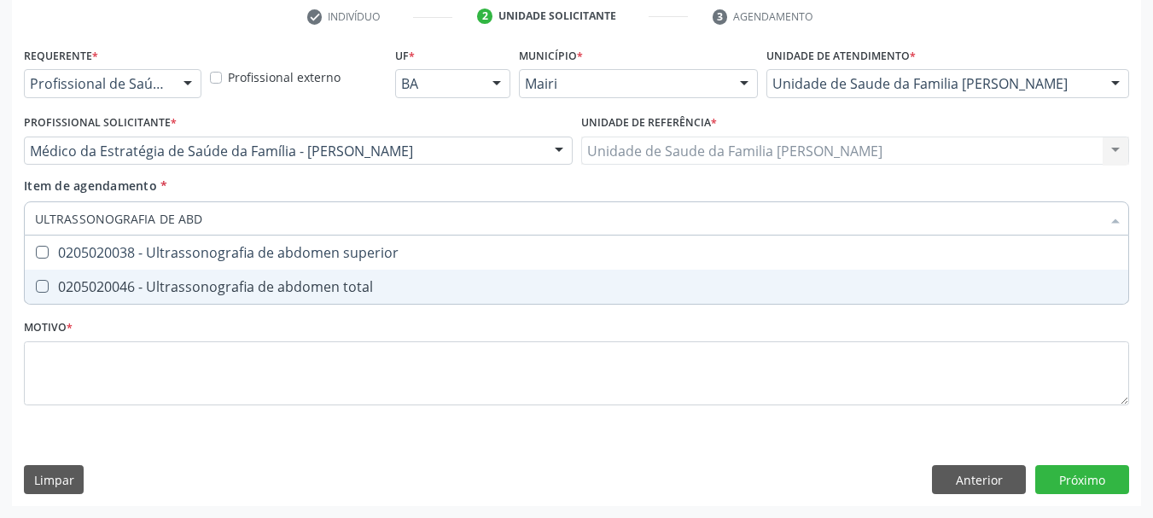
click at [286, 280] on div "0205020046 - Ultrassonografia de abdomen total" at bounding box center [576, 287] width 1083 height 14
checkbox total "true"
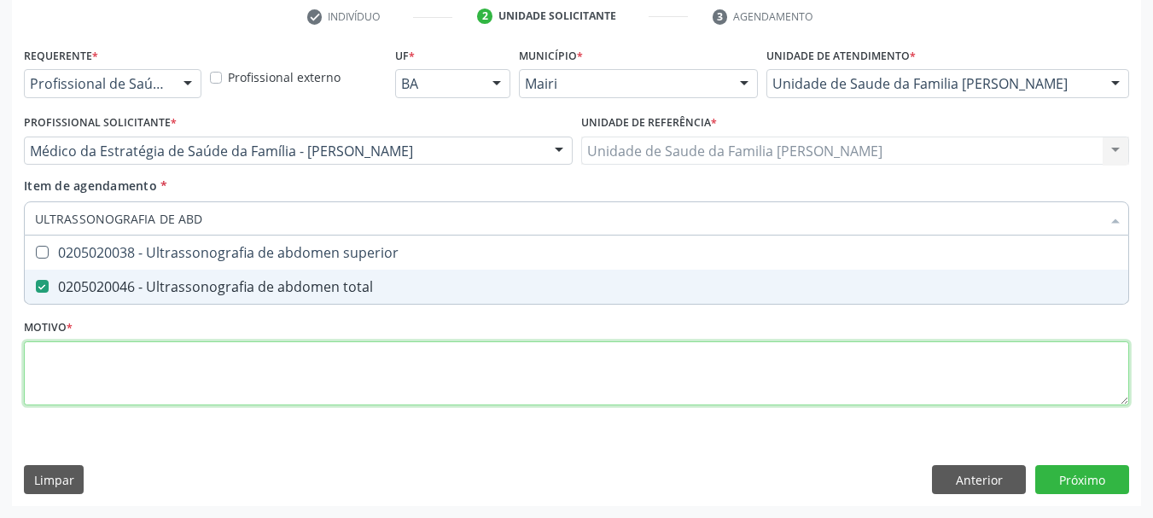
click at [248, 357] on div "Requerente * Profissional de Saúde Profissional de Saúde Paciente Nenhum result…" at bounding box center [576, 236] width 1105 height 387
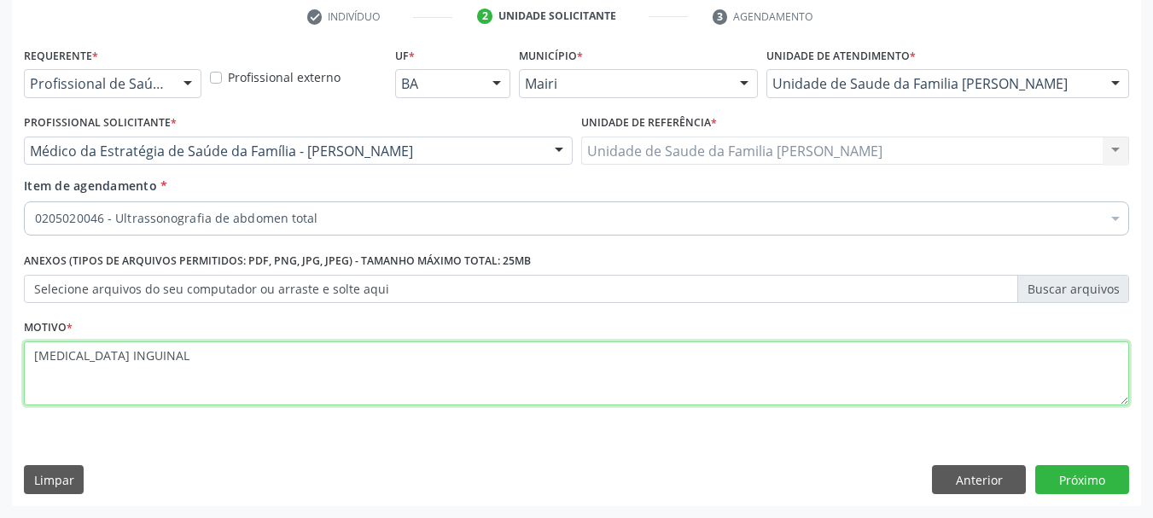
click at [38, 349] on textarea "[MEDICAL_DATA] INGUINAL" at bounding box center [576, 373] width 1105 height 65
click at [149, 364] on textarea "[MEDICAL_DATA] INGUINAL" at bounding box center [576, 373] width 1105 height 65
type textarea "[MEDICAL_DATA] INGUINAL."
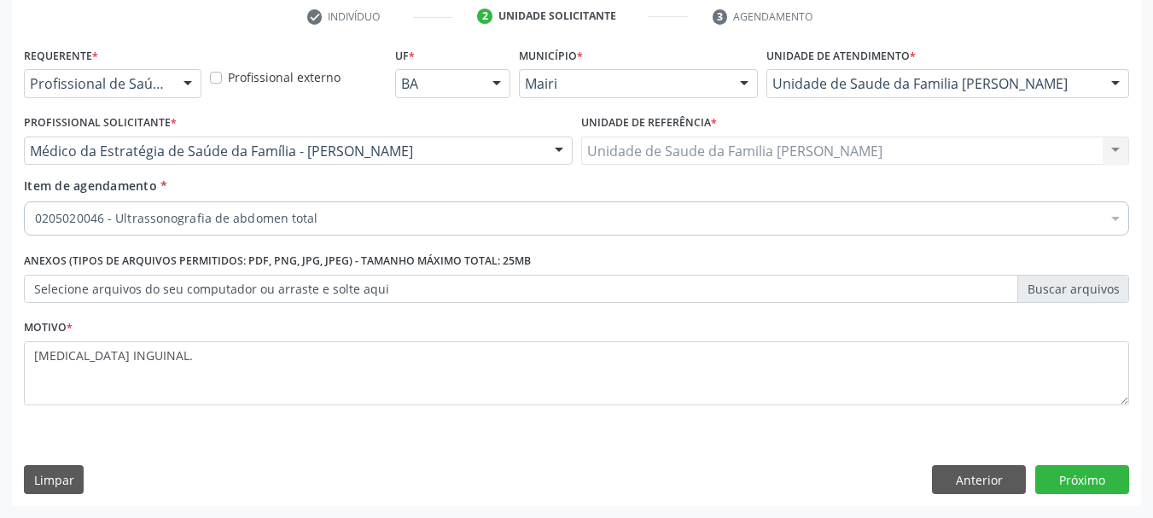
click at [394, 331] on div "Motivo * [MEDICAL_DATA] INGUINAL." at bounding box center [576, 360] width 1105 height 90
click at [1090, 477] on button "Próximo" at bounding box center [1082, 479] width 94 height 29
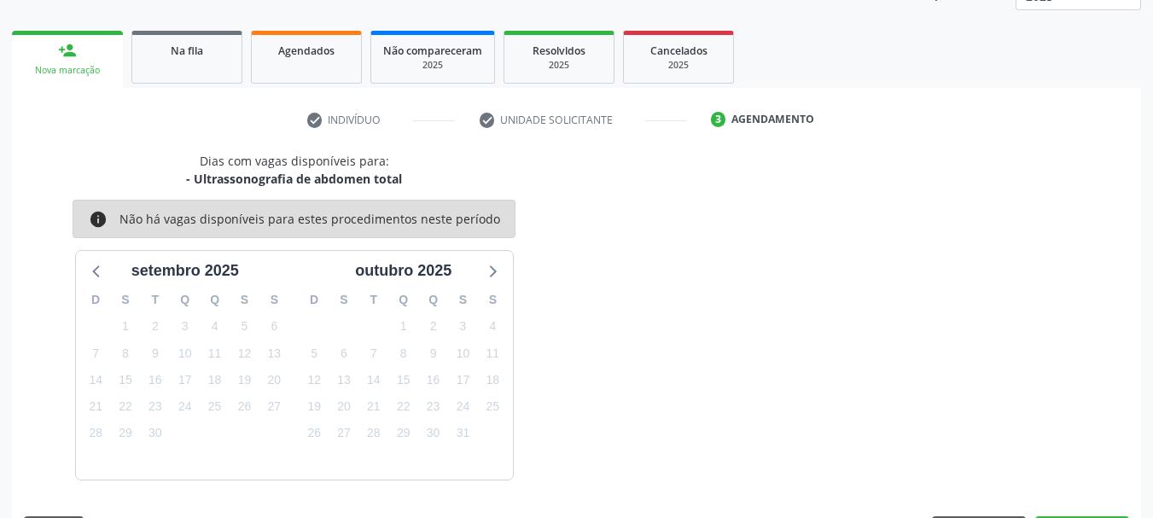
scroll to position [275, 0]
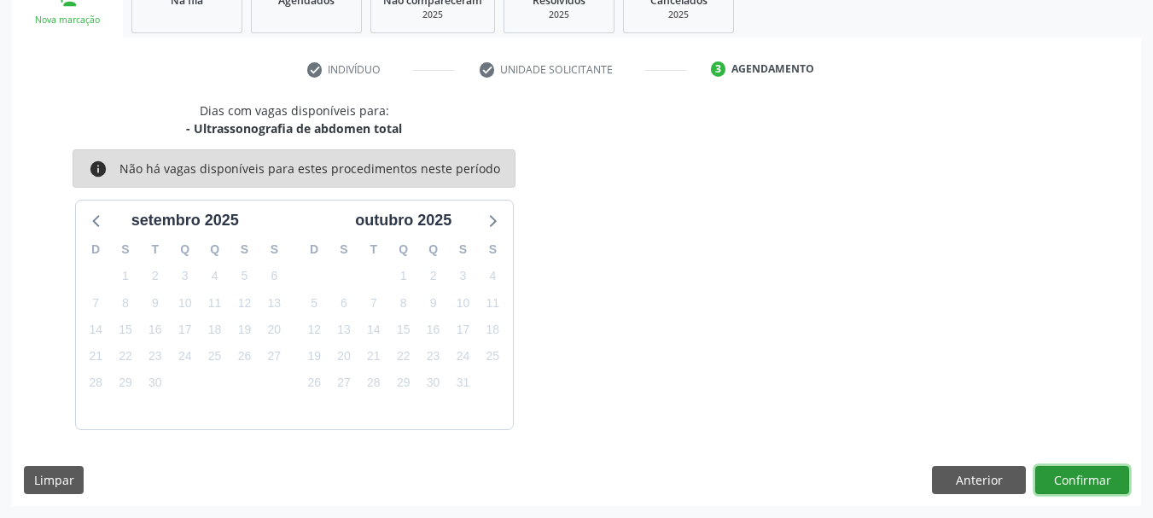
click at [1056, 482] on button "Confirmar" at bounding box center [1082, 480] width 94 height 29
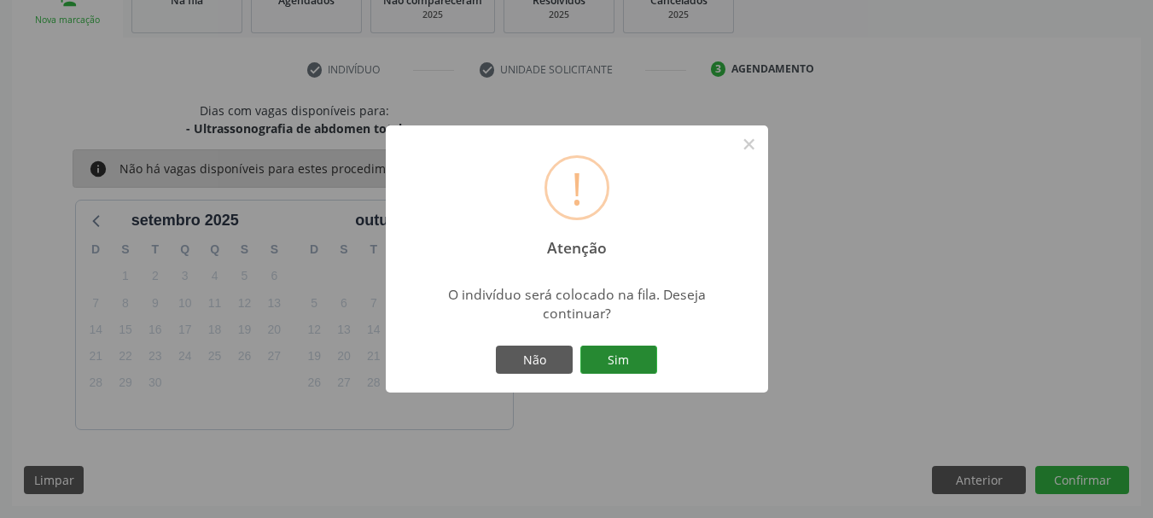
click at [639, 360] on button "Sim" at bounding box center [618, 360] width 77 height 29
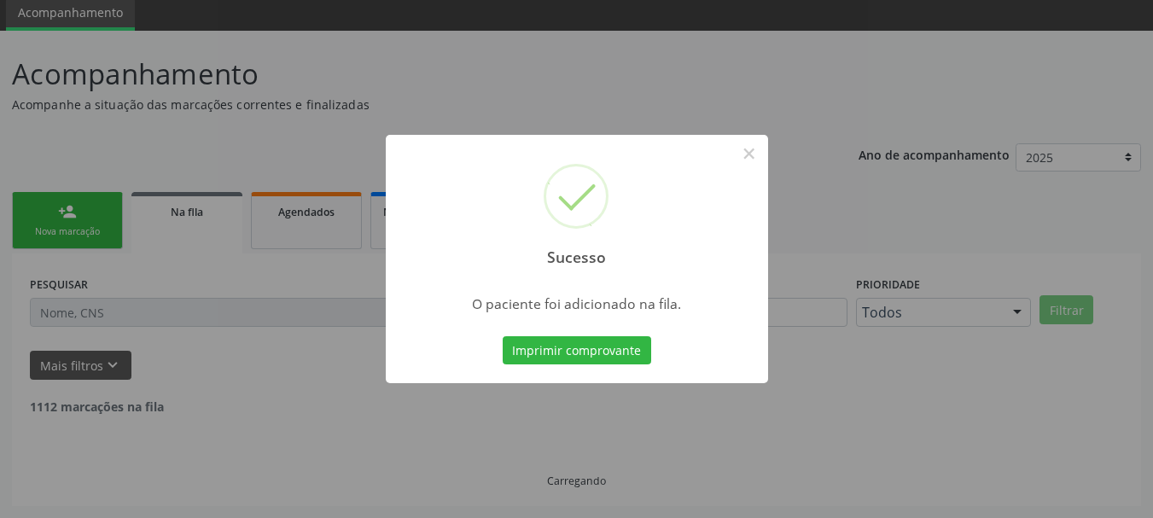
scroll to position [45, 0]
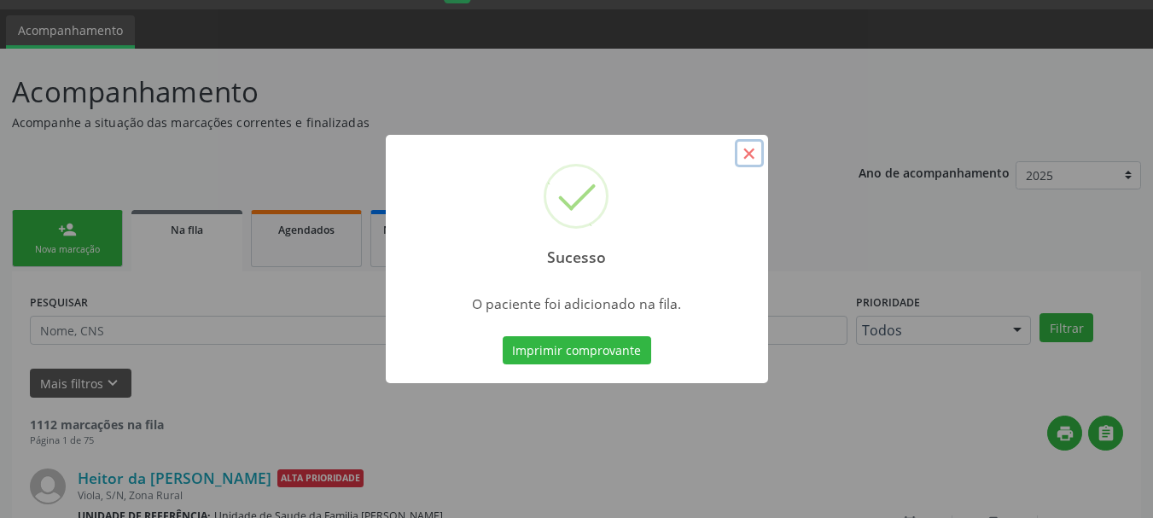
click at [746, 149] on button "×" at bounding box center [749, 153] width 29 height 29
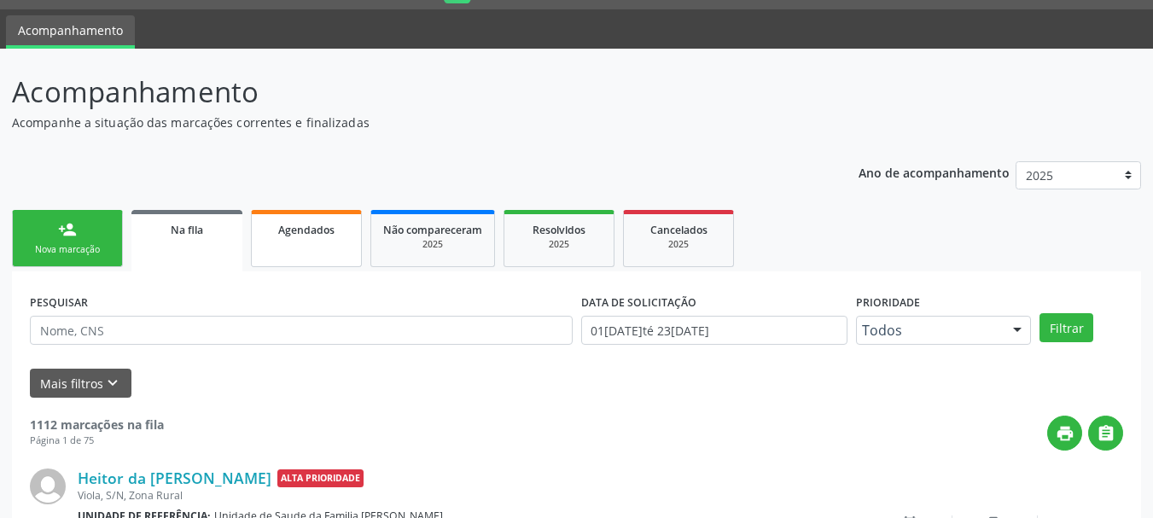
click at [290, 231] on span "Agendados" at bounding box center [306, 230] width 56 height 15
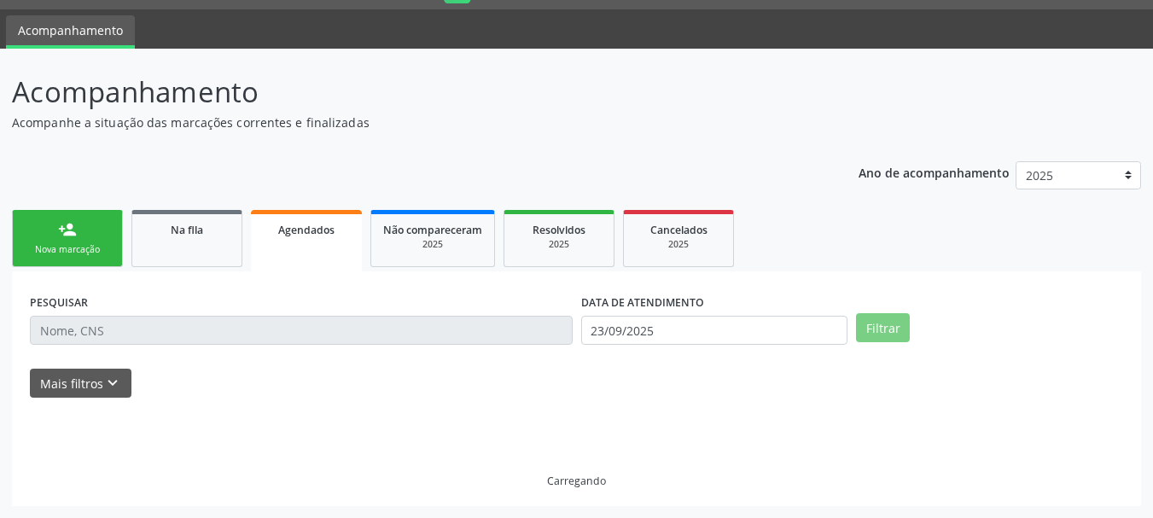
scroll to position [9, 0]
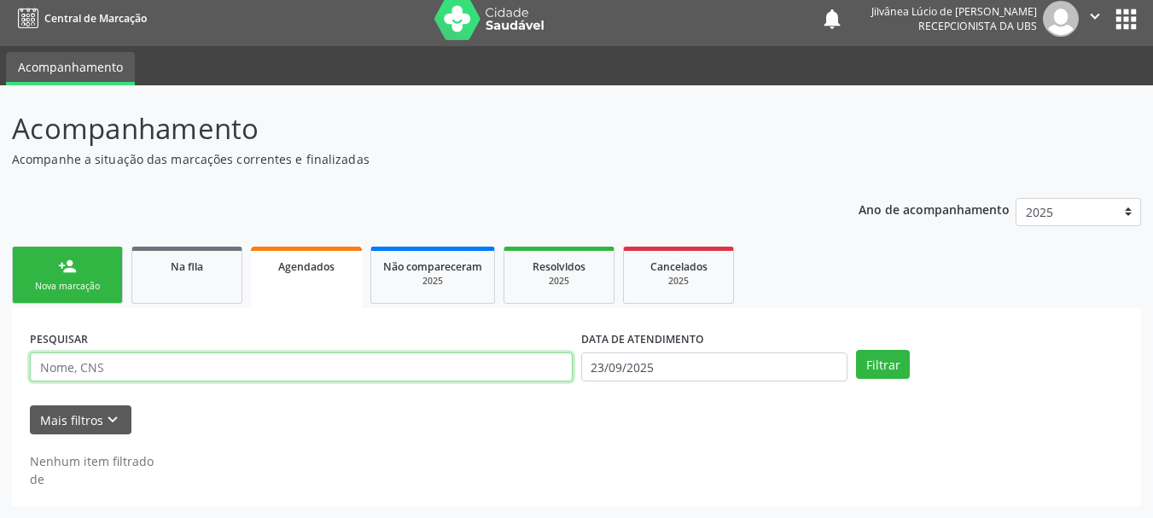
click at [340, 367] on input "text" at bounding box center [301, 367] width 543 height 29
paste input "[PERSON_NAME]"
type input "[PERSON_NAME]"
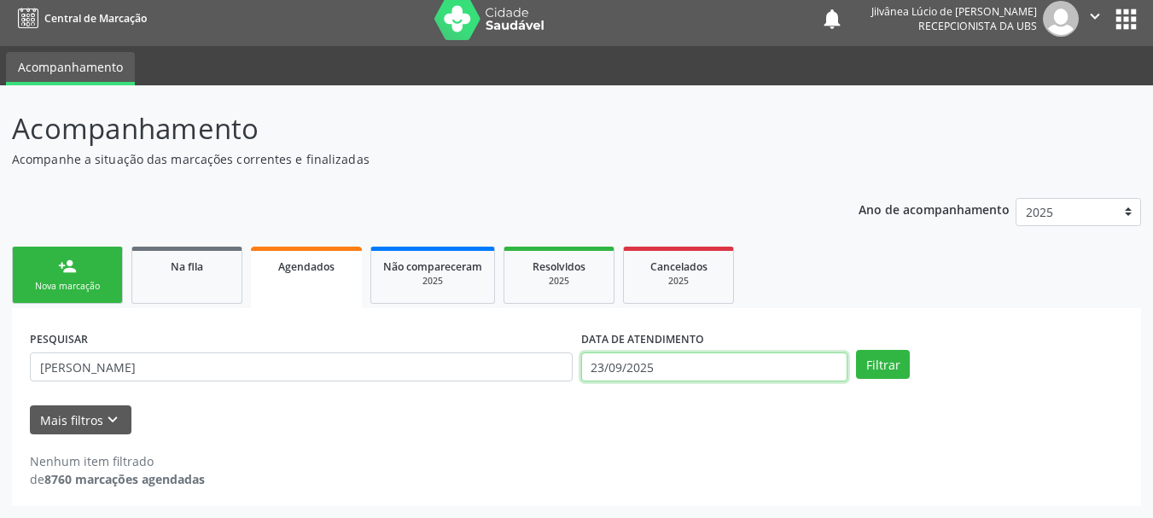
click at [769, 369] on input "23/09/2025" at bounding box center [714, 367] width 267 height 29
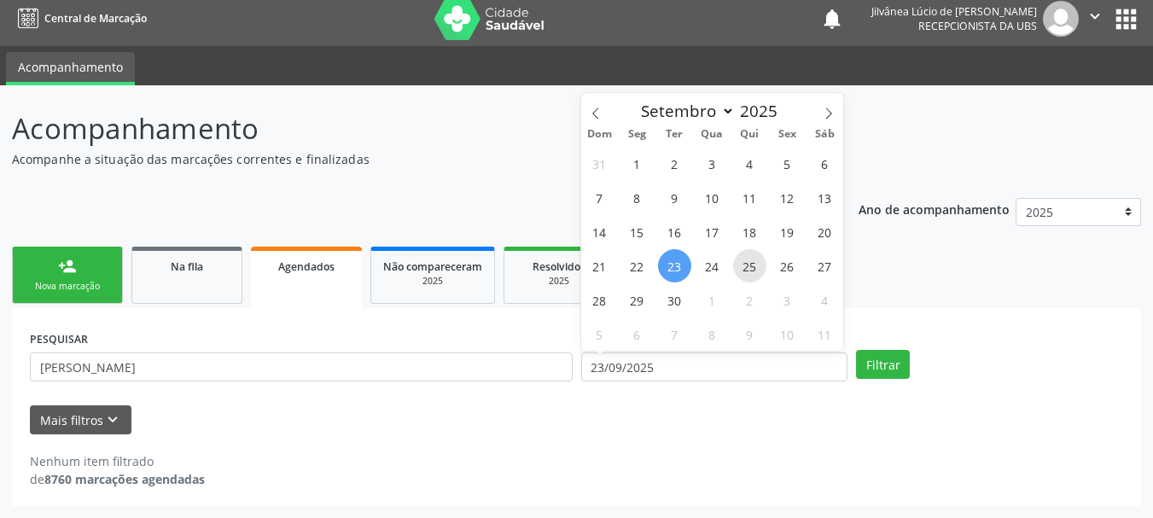
click at [749, 270] on span "25" at bounding box center [749, 265] width 33 height 33
type input "[DATE]"
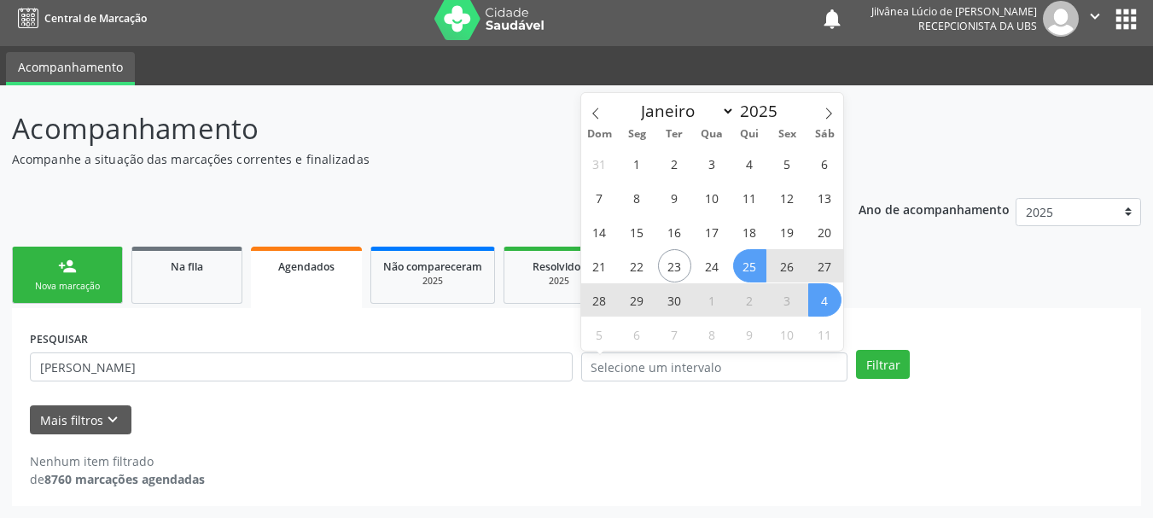
click at [897, 290] on ul "person_add Nova marcação Na fila Agendados Não compareceram 2025 Resolvidos 202…" at bounding box center [576, 275] width 1129 height 66
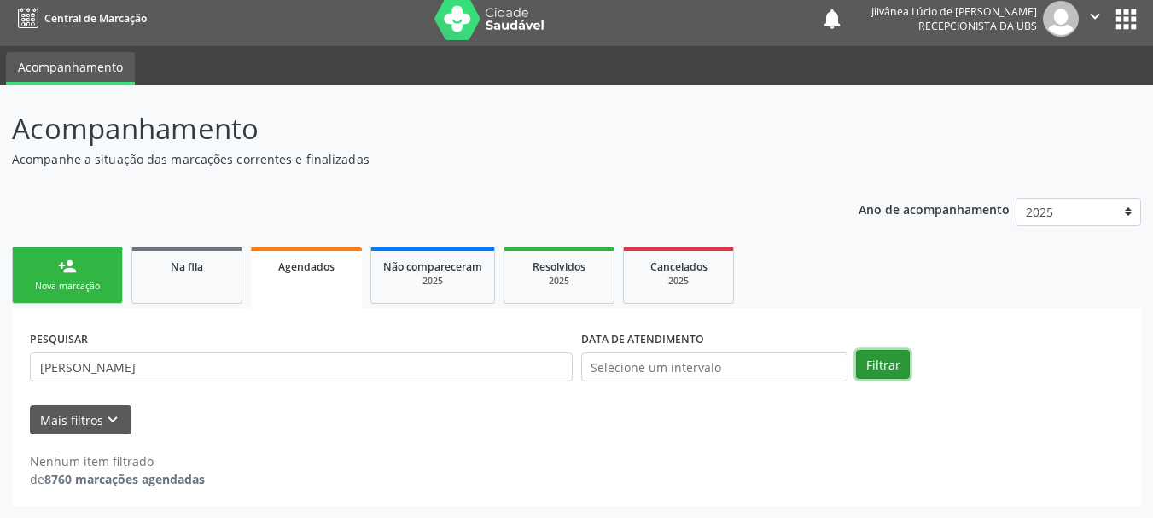
click at [894, 373] on button "Filtrar" at bounding box center [883, 364] width 54 height 29
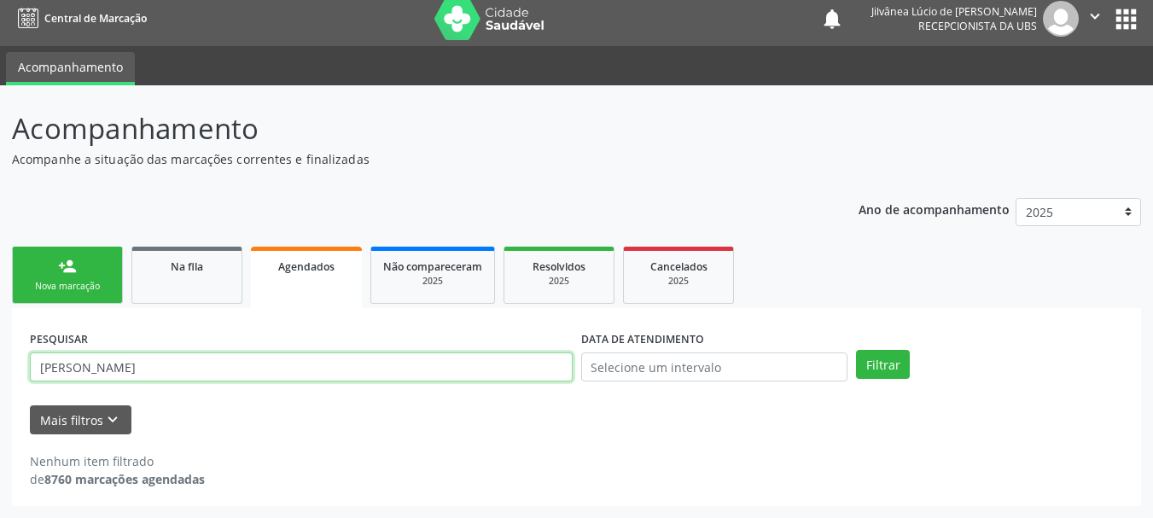
click at [158, 359] on input "[PERSON_NAME]" at bounding box center [301, 367] width 543 height 29
click at [856, 350] on button "Filtrar" at bounding box center [883, 364] width 54 height 29
drag, startPoint x: 192, startPoint y: 367, endPoint x: 0, endPoint y: 376, distance: 192.3
click at [0, 376] on div "Acompanhamento Acompanhe a situação das marcações correntes e finalizadas Relat…" at bounding box center [576, 301] width 1153 height 433
paste input "700800947061581"
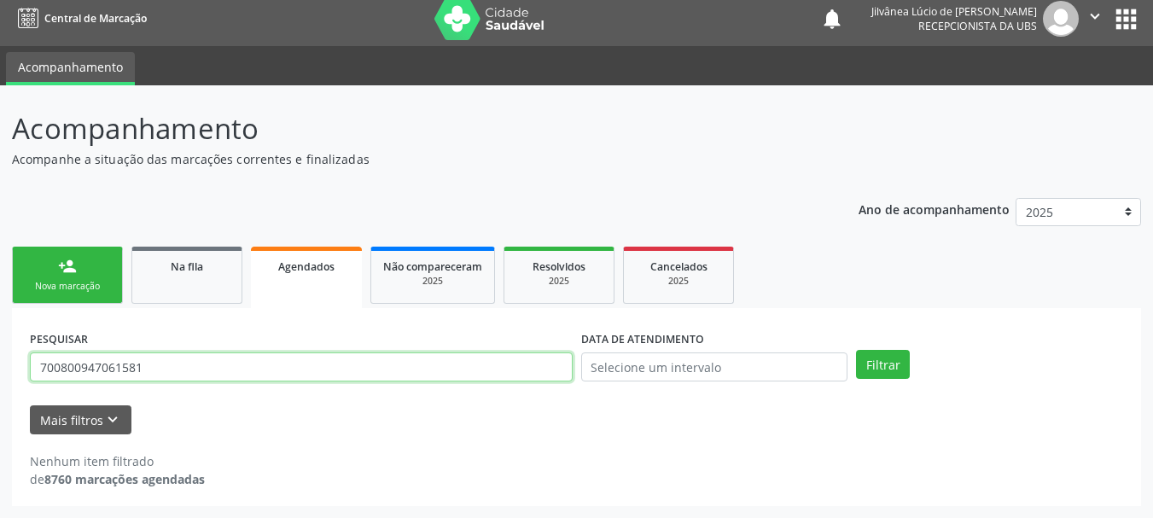
click at [856, 350] on button "Filtrar" at bounding box center [883, 364] width 54 height 29
drag, startPoint x: 195, startPoint y: 379, endPoint x: 0, endPoint y: 375, distance: 195.5
click at [0, 375] on div "Acompanhamento Acompanhe a situação das marcações correntes e finalizadas Relat…" at bounding box center [576, 301] width 1153 height 433
paste input "631.873.025-72"
type input "631.873.025-72"
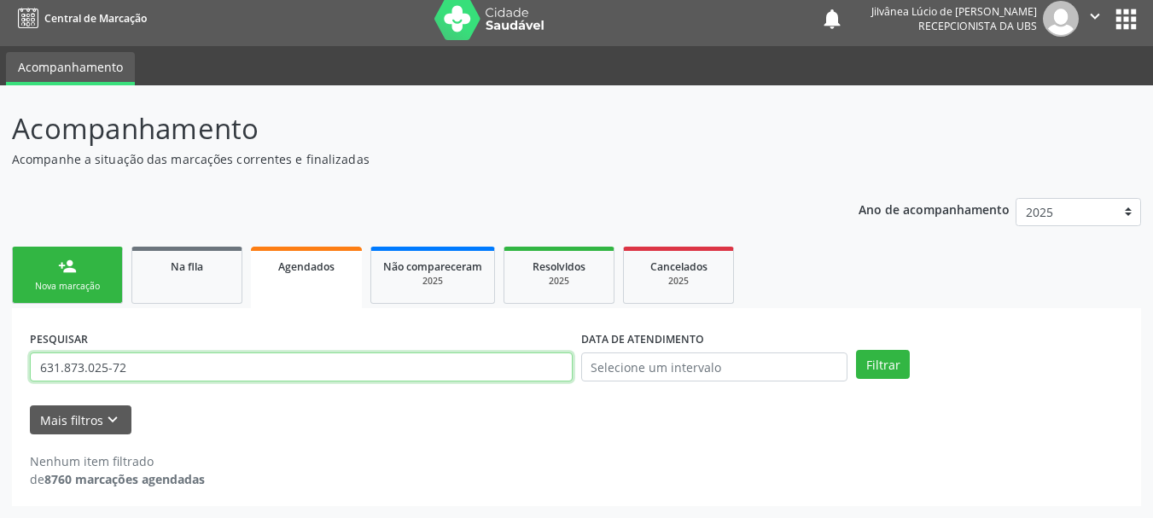
click at [856, 350] on button "Filtrar" at bounding box center [883, 364] width 54 height 29
